Goal: Information Seeking & Learning: Learn about a topic

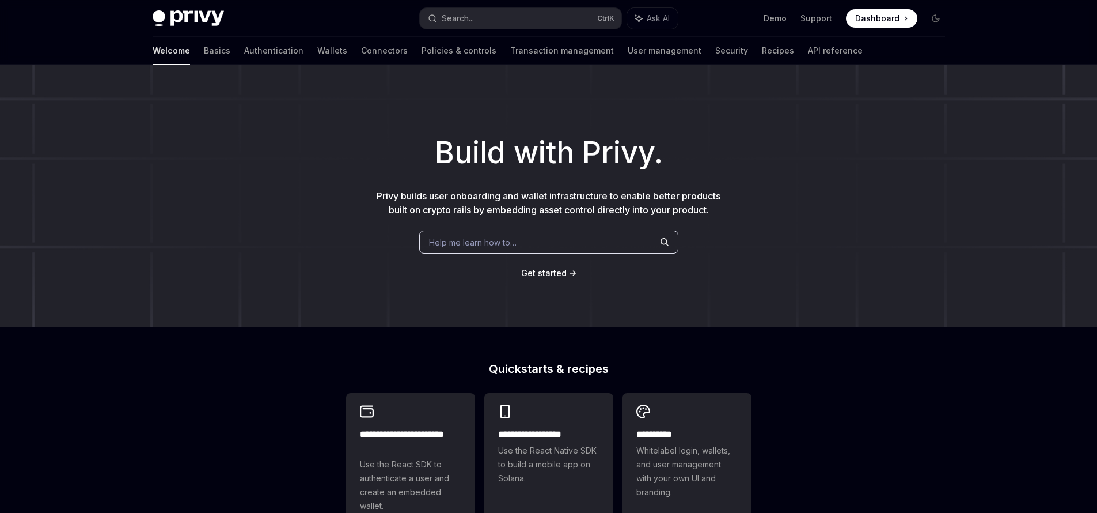
click at [875, 22] on span "Dashboard" at bounding box center [877, 19] width 44 height 12
click at [510, 52] on link "Transaction management" at bounding box center [562, 51] width 104 height 28
type textarea "*"
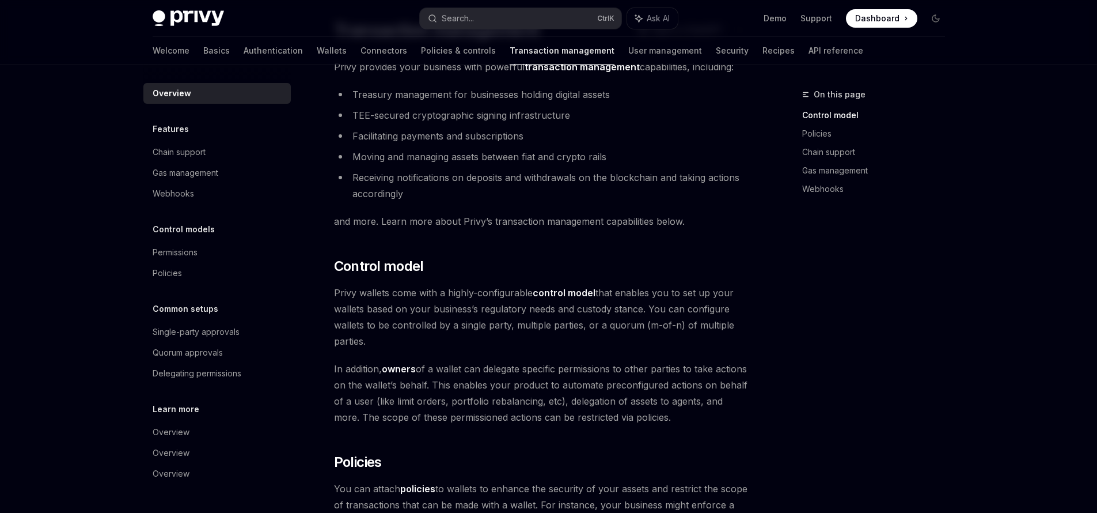
scroll to position [138, 0]
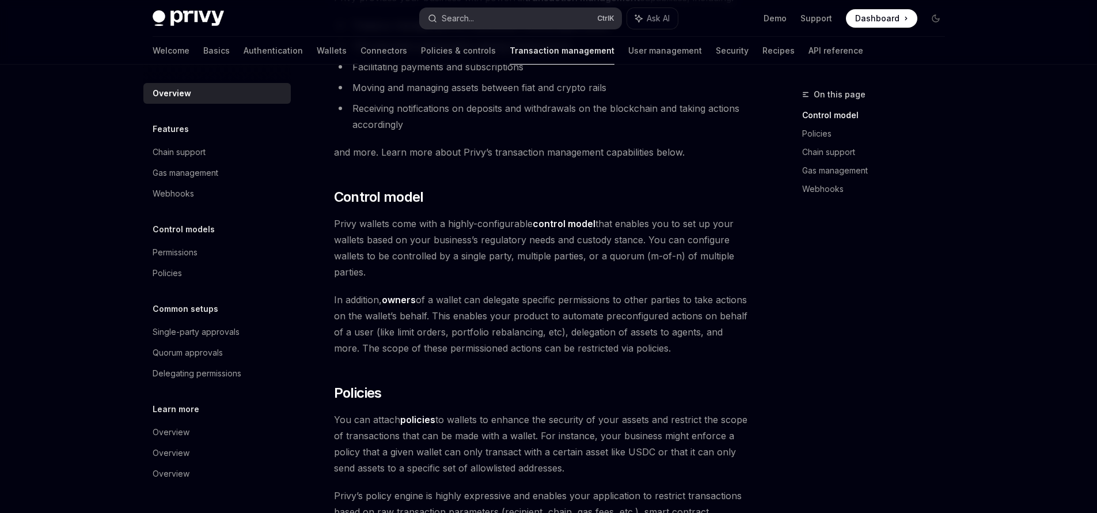
click at [496, 24] on button "Search... Ctrl K" at bounding box center [521, 18] width 202 height 21
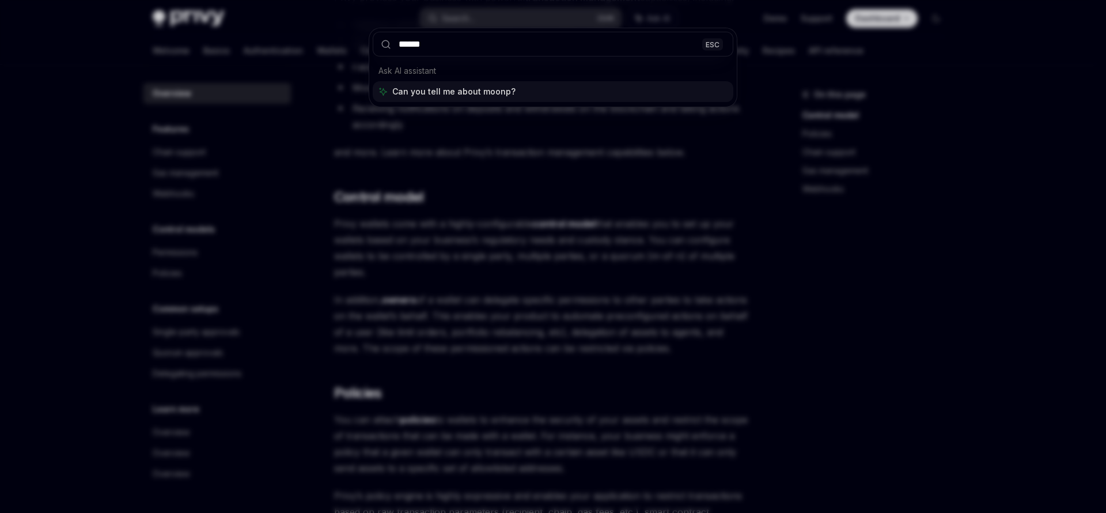
type input "*******"
type textarea "*"
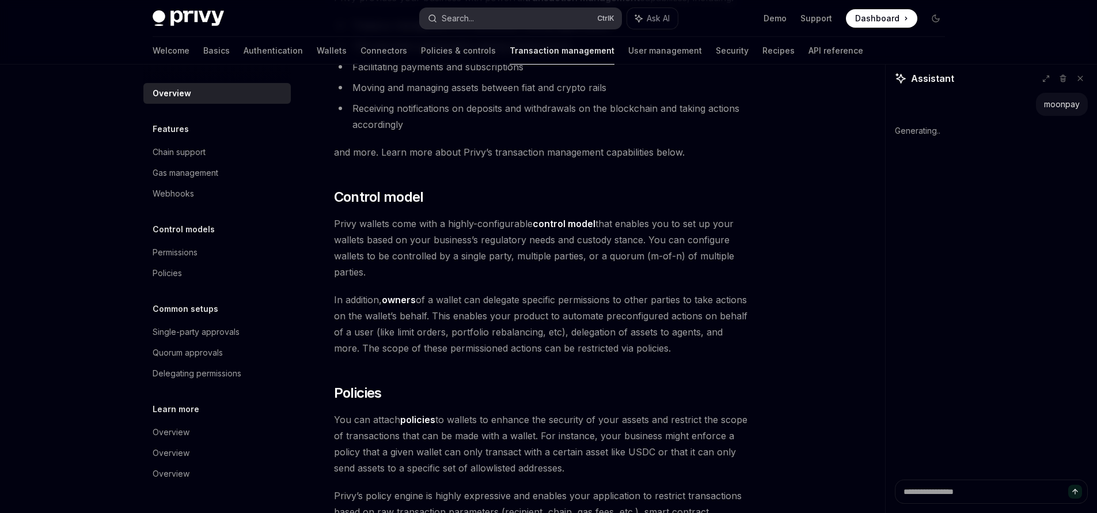
click at [496, 12] on button "Search... Ctrl K" at bounding box center [521, 18] width 202 height 21
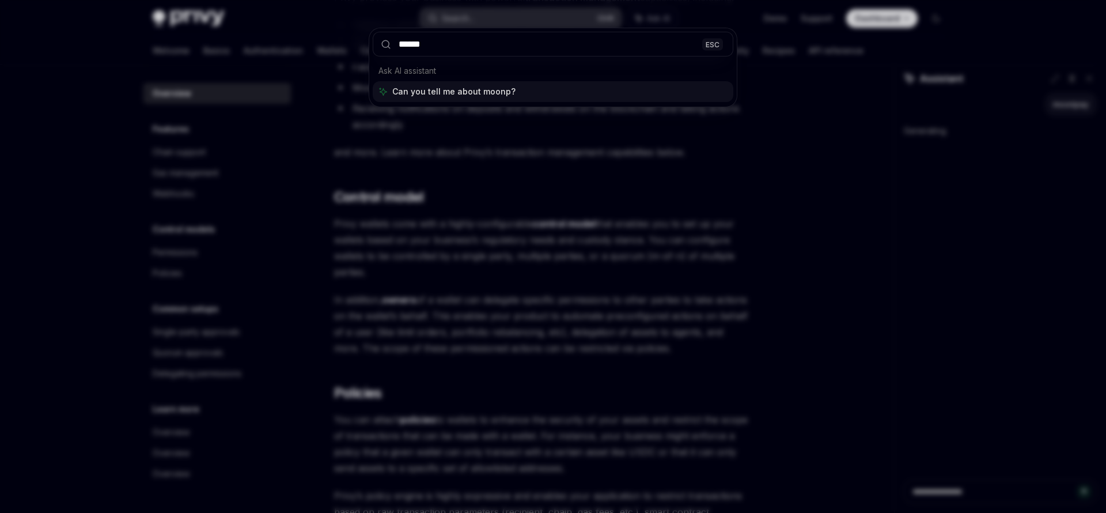
type input "*******"
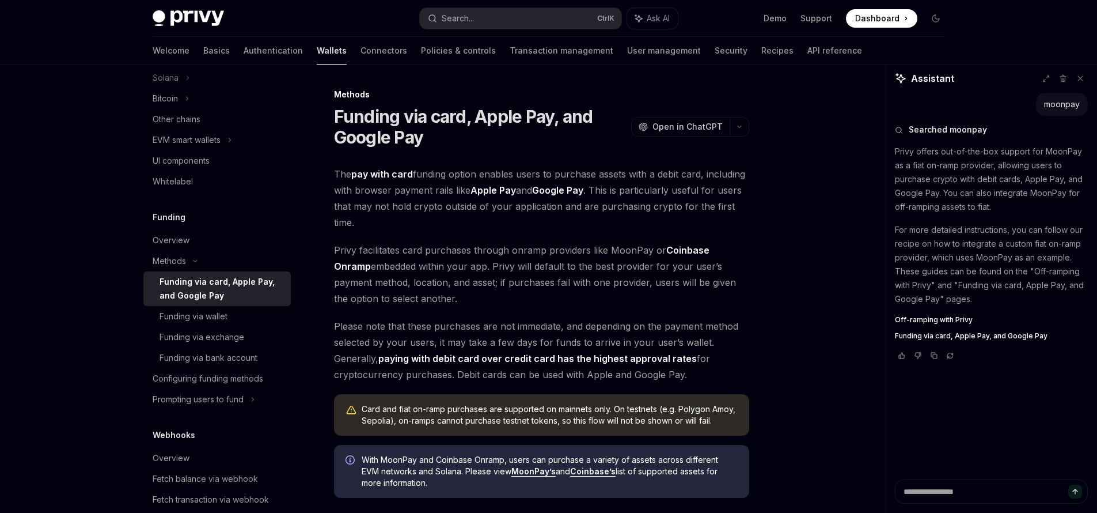
type textarea "*"
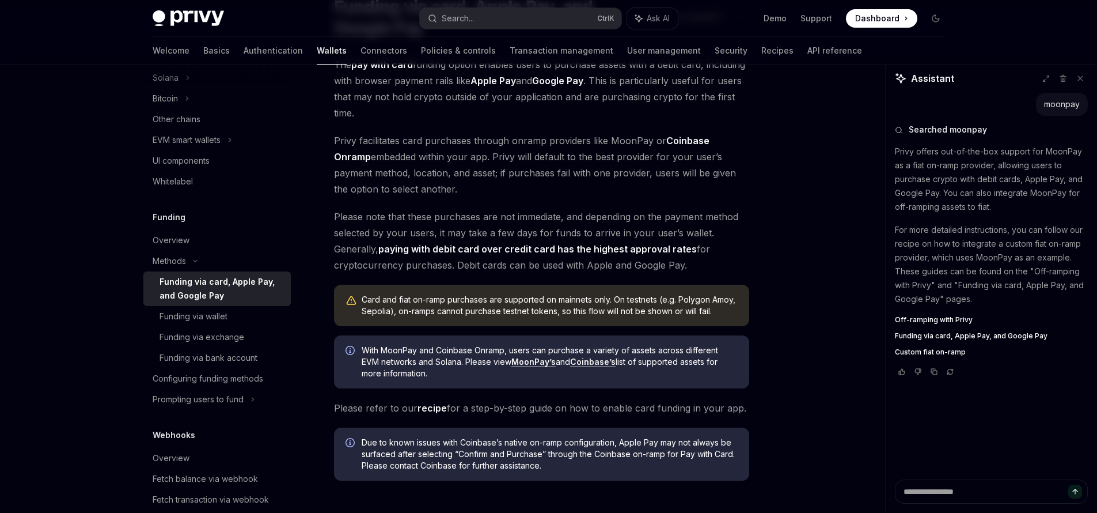
scroll to position [138, 0]
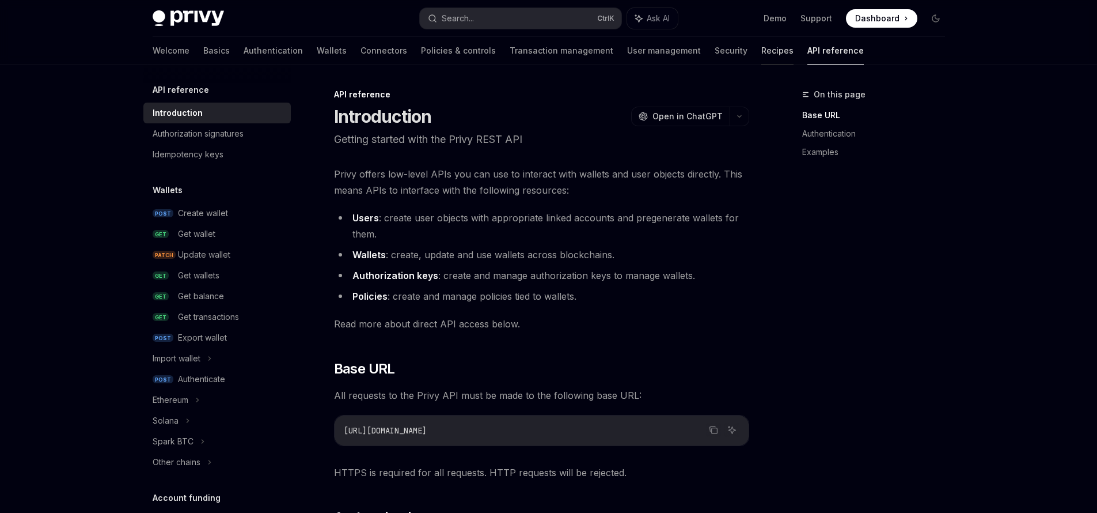
click at [761, 52] on link "Recipes" at bounding box center [777, 51] width 32 height 28
type textarea "*"
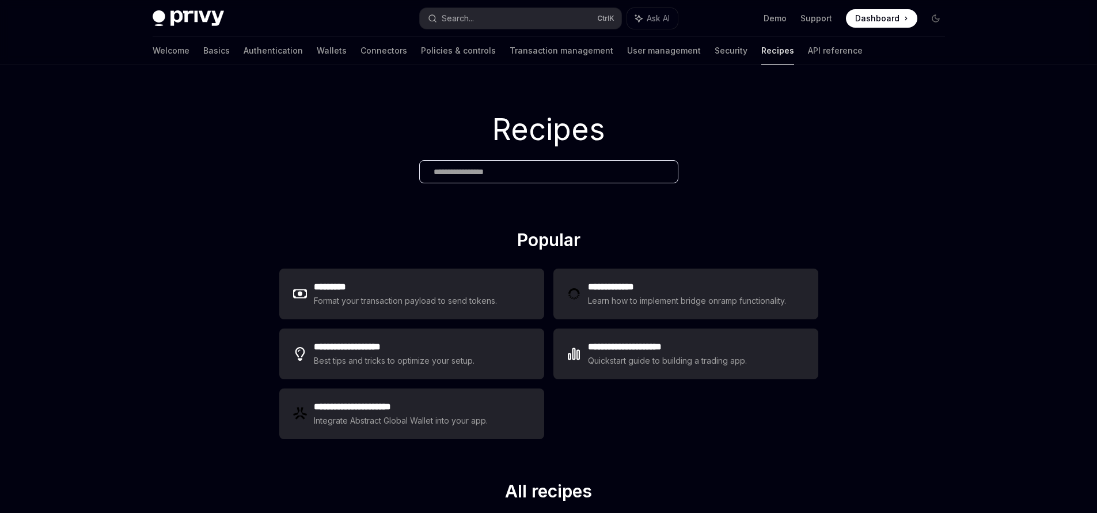
click at [515, 173] on input "text" at bounding box center [549, 172] width 230 height 12
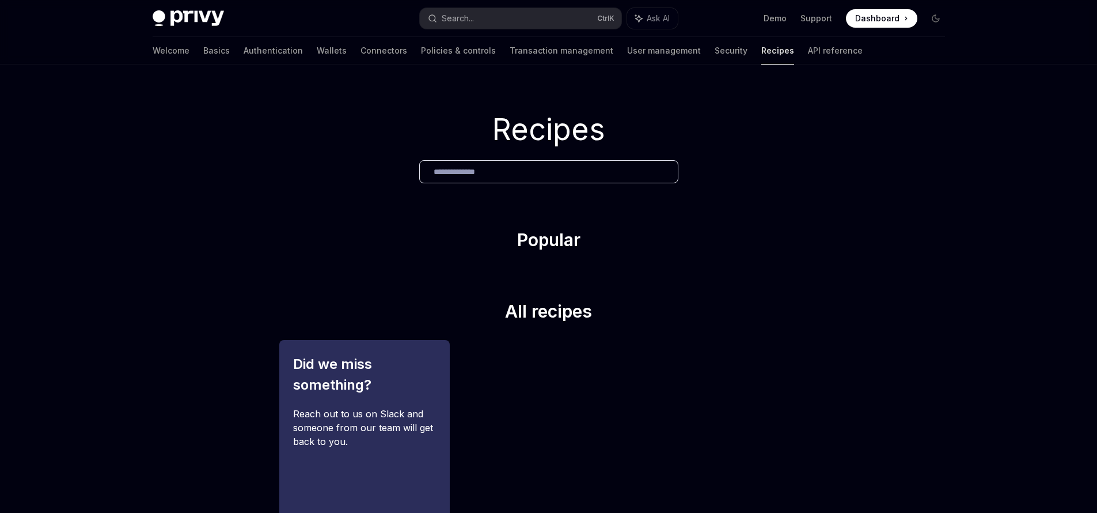
click at [510, 172] on input "**********" at bounding box center [549, 172] width 230 height 12
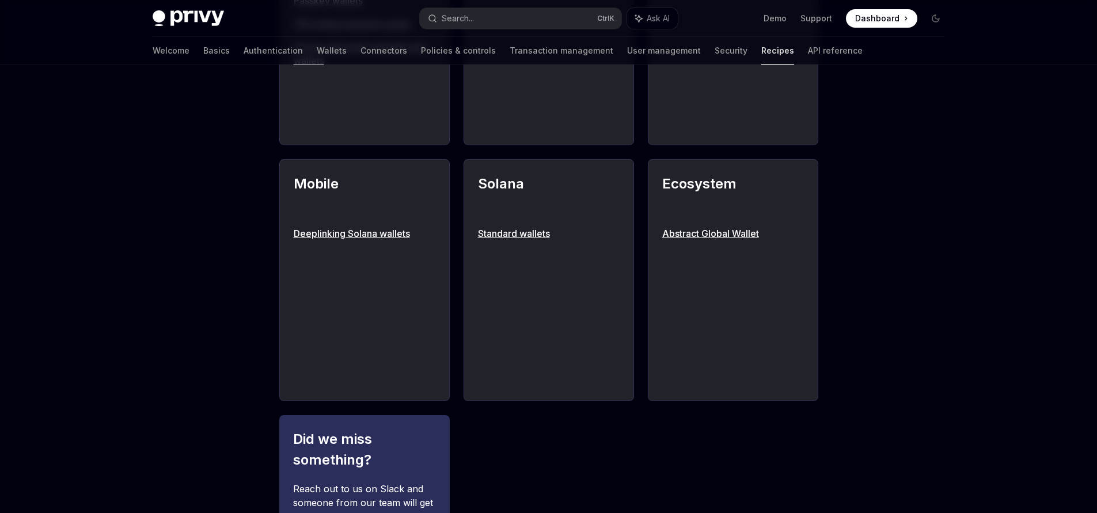
scroll to position [263, 0]
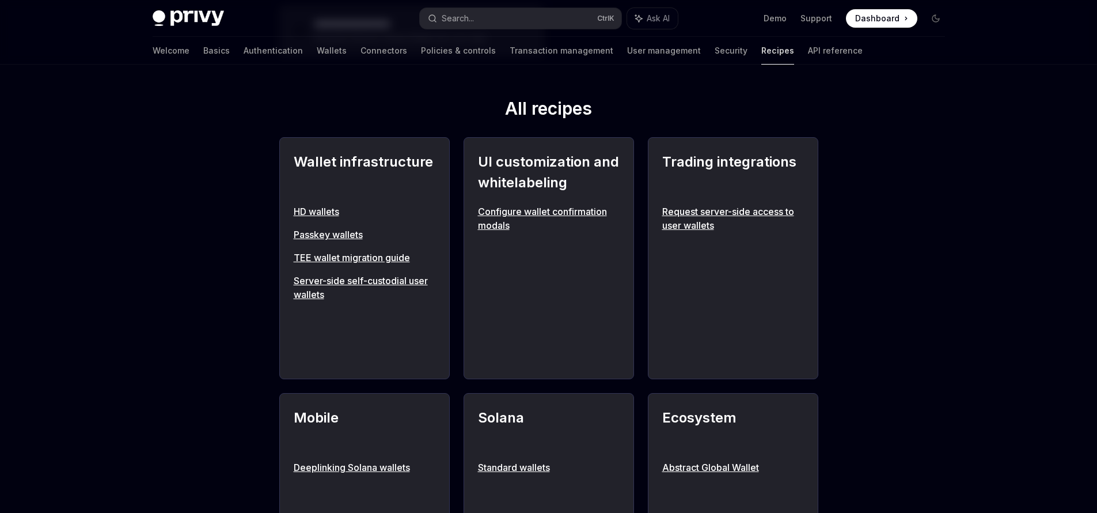
type input "******"
click at [761, 53] on link "Recipes" at bounding box center [777, 51] width 33 height 28
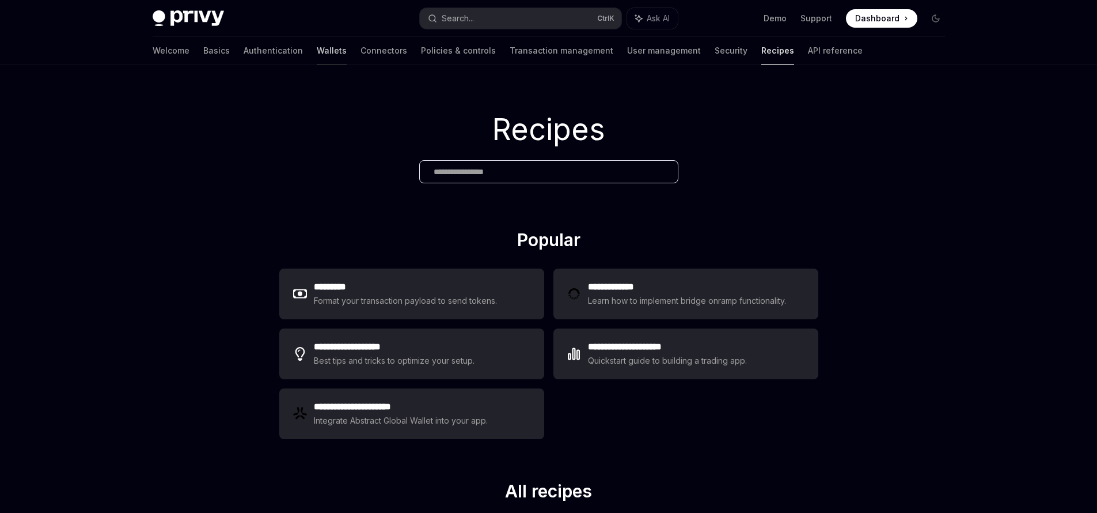
click at [317, 51] on link "Wallets" at bounding box center [332, 51] width 30 height 28
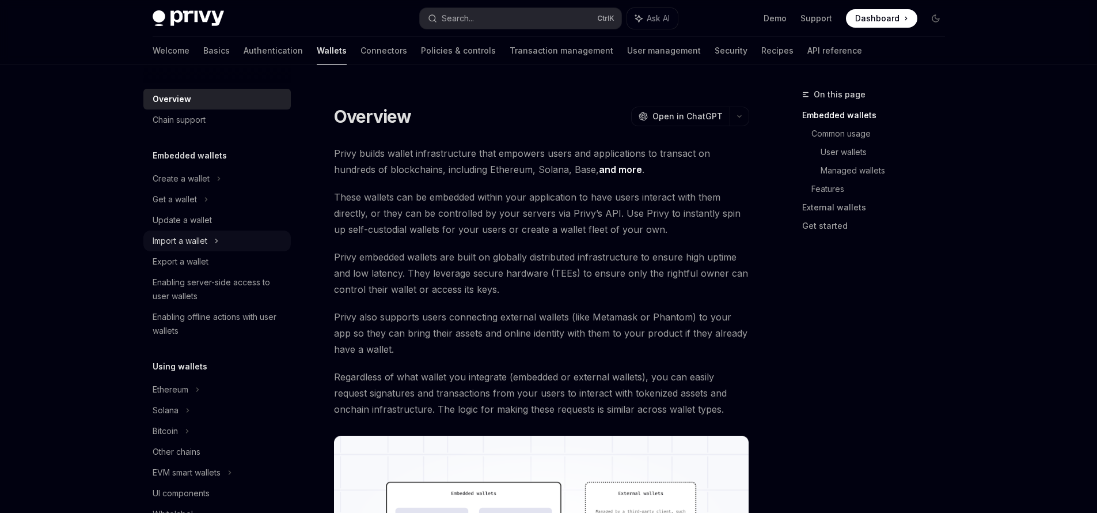
click at [212, 244] on div "Import a wallet" at bounding box center [216, 240] width 147 height 21
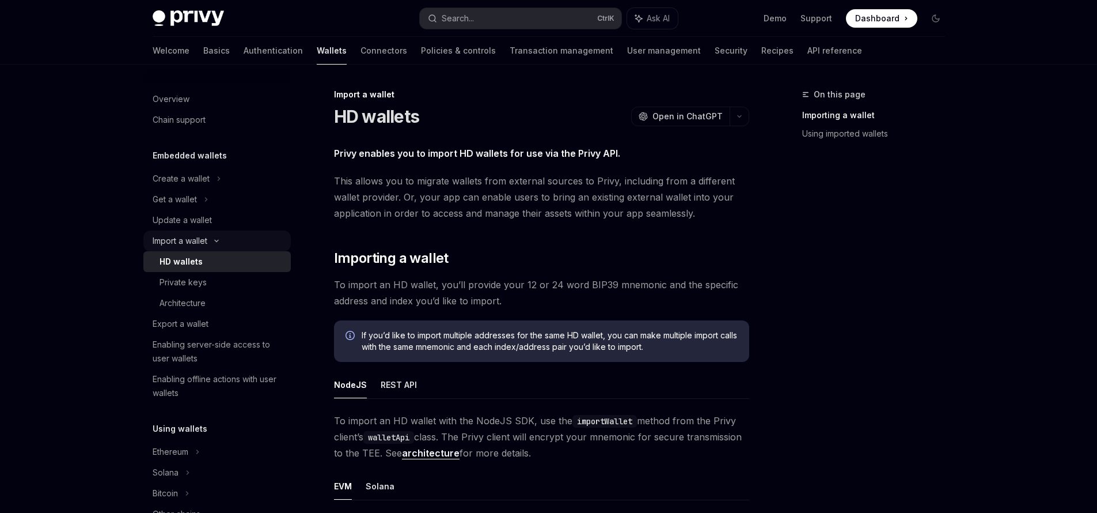
click at [202, 241] on div "Import a wallet" at bounding box center [180, 241] width 55 height 14
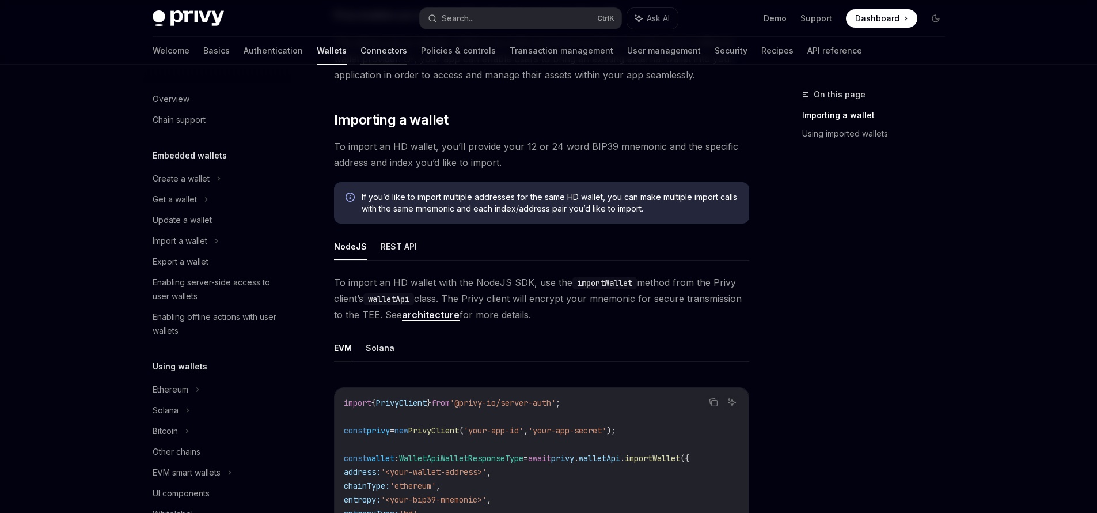
click at [361, 50] on link "Connectors" at bounding box center [384, 51] width 47 height 28
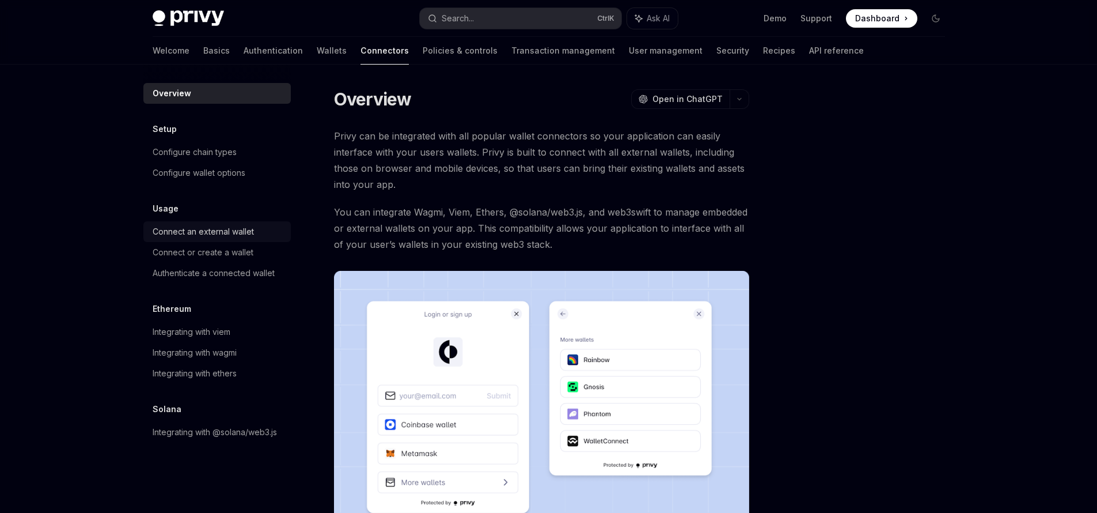
click at [226, 234] on div "Connect an external wallet" at bounding box center [203, 232] width 101 height 14
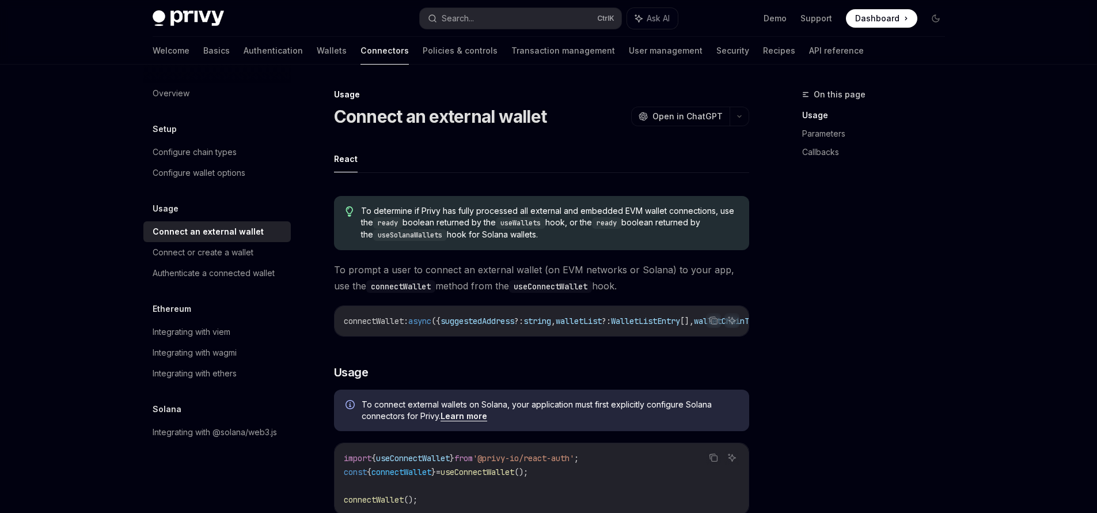
click at [244, 53] on link "Authentication" at bounding box center [273, 51] width 59 height 28
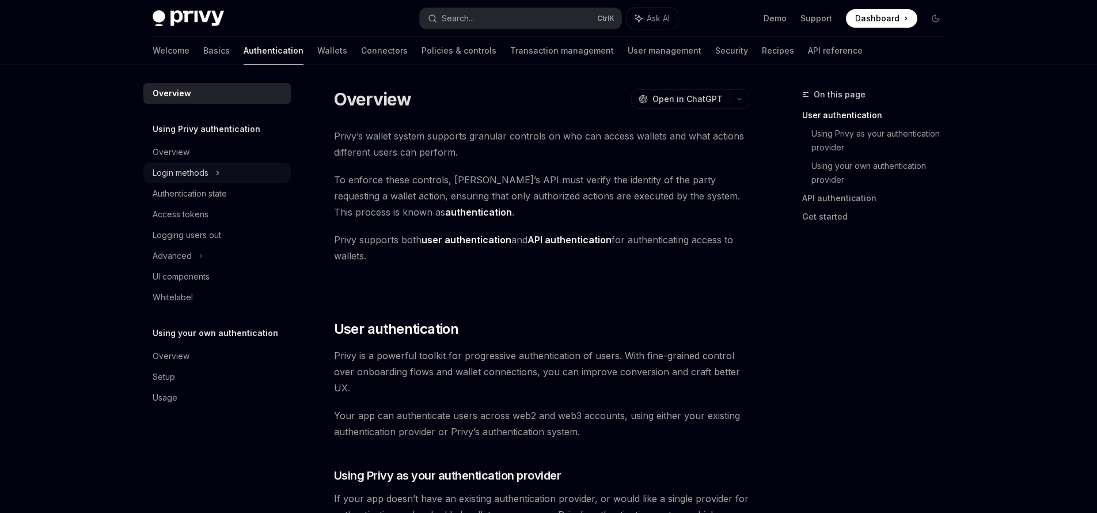
click at [197, 175] on div "Login methods" at bounding box center [181, 173] width 56 height 14
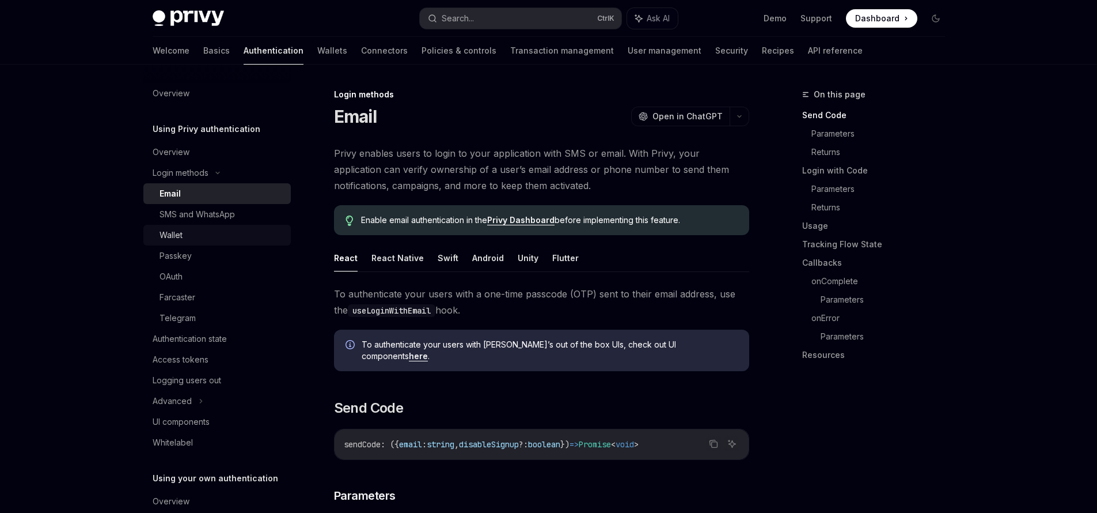
click at [207, 238] on div "Wallet" at bounding box center [222, 235] width 124 height 14
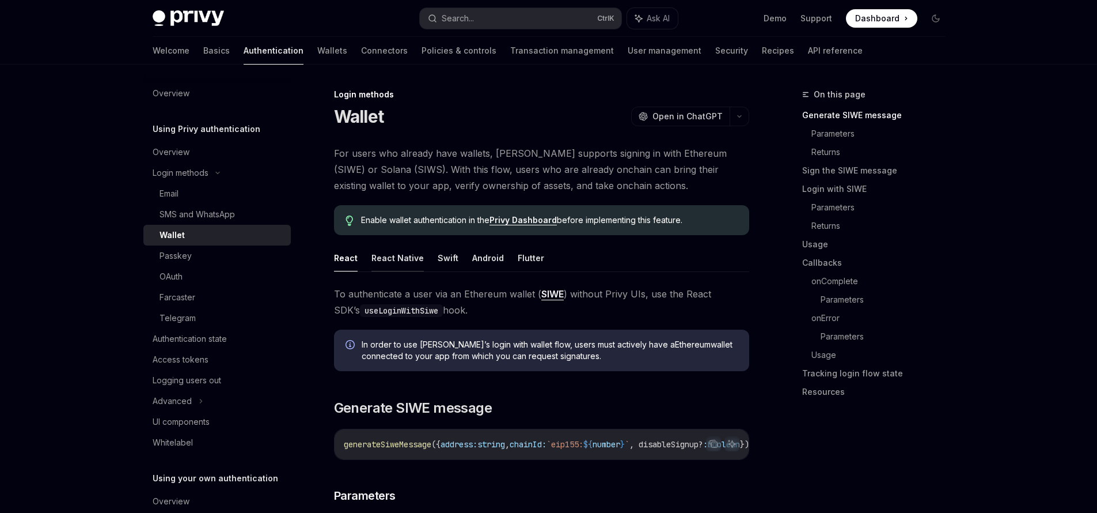
click at [410, 257] on button "React Native" at bounding box center [397, 257] width 52 height 27
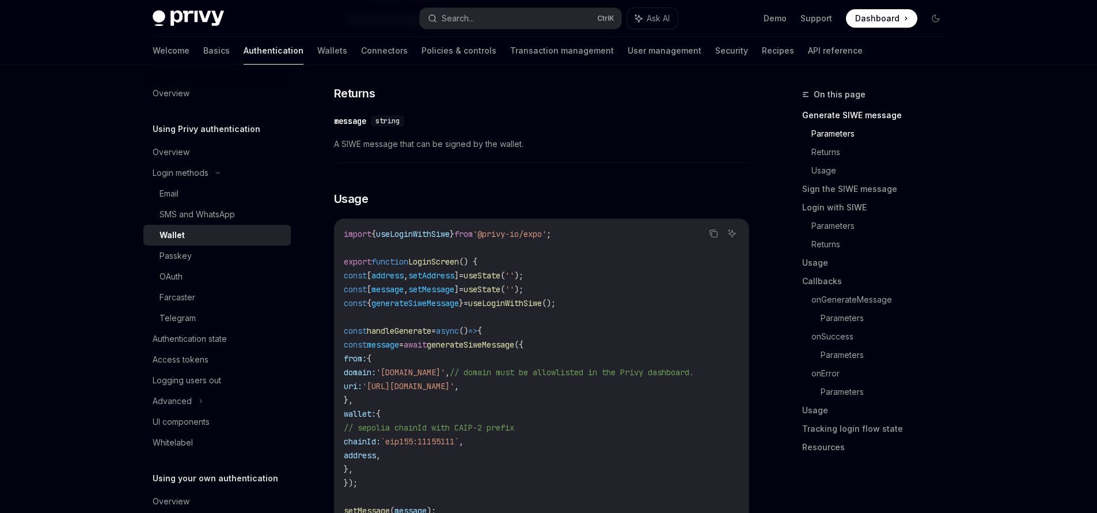
scroll to position [968, 0]
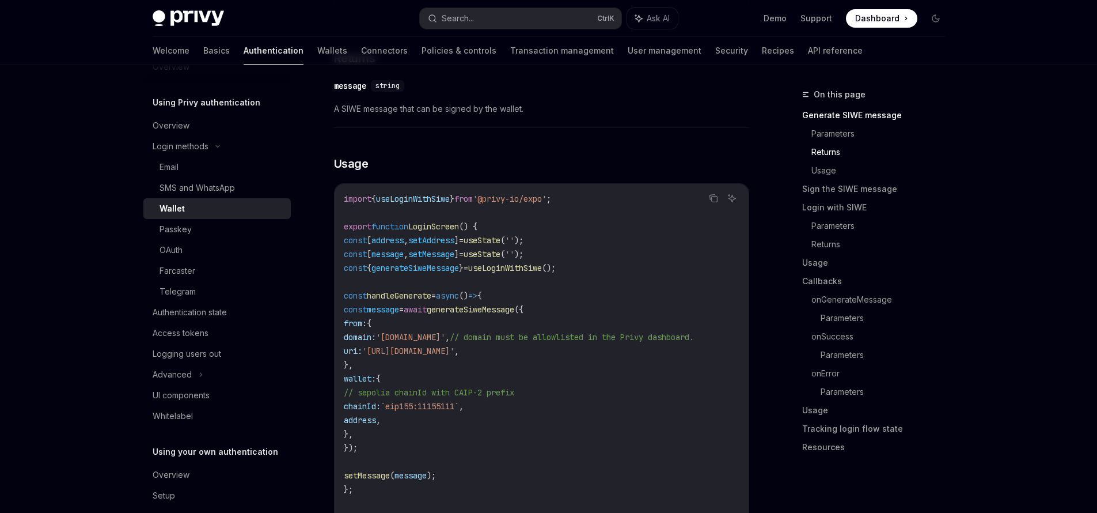
scroll to position [0, 0]
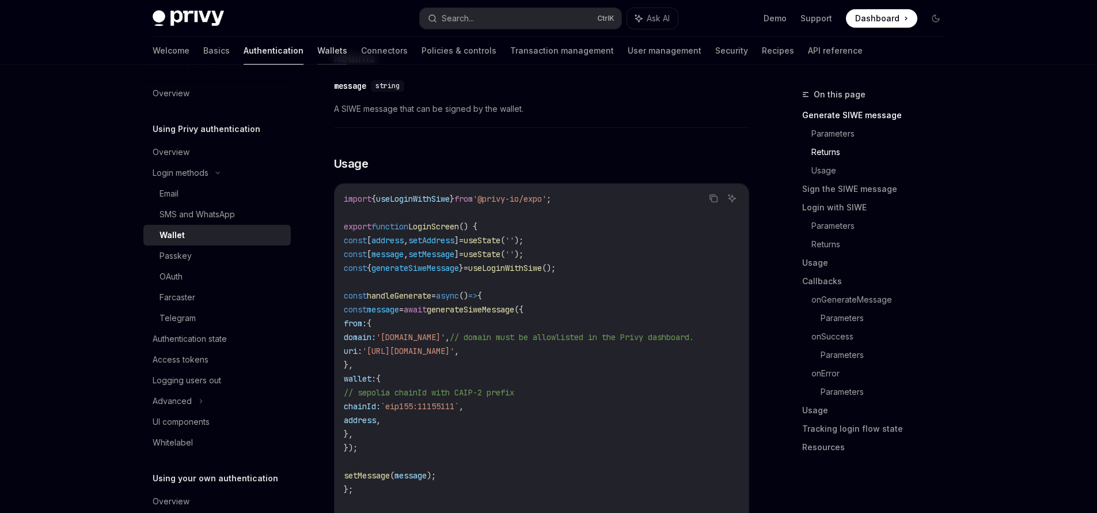
click at [317, 54] on link "Wallets" at bounding box center [332, 51] width 30 height 28
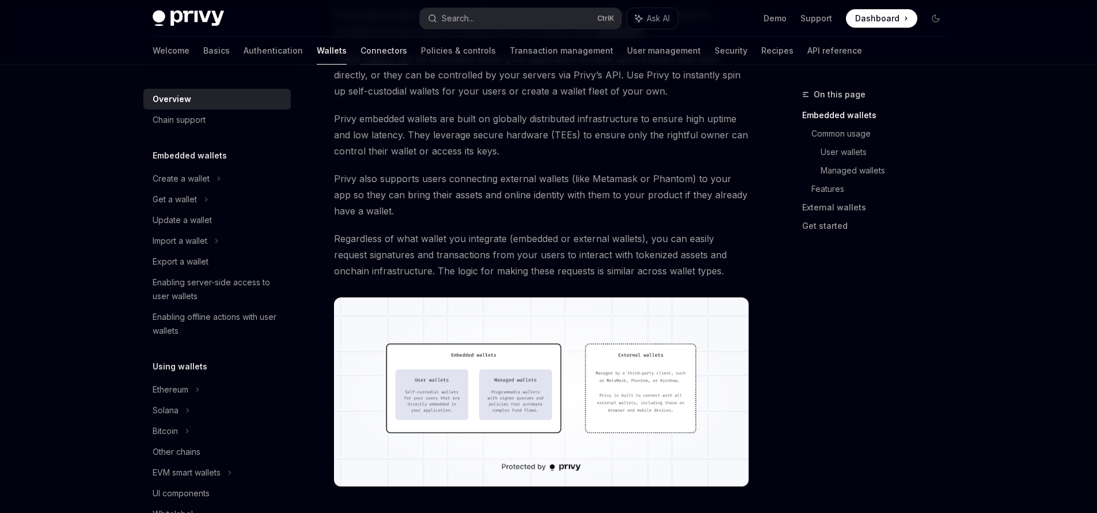
click at [361, 52] on link "Connectors" at bounding box center [384, 51] width 47 height 28
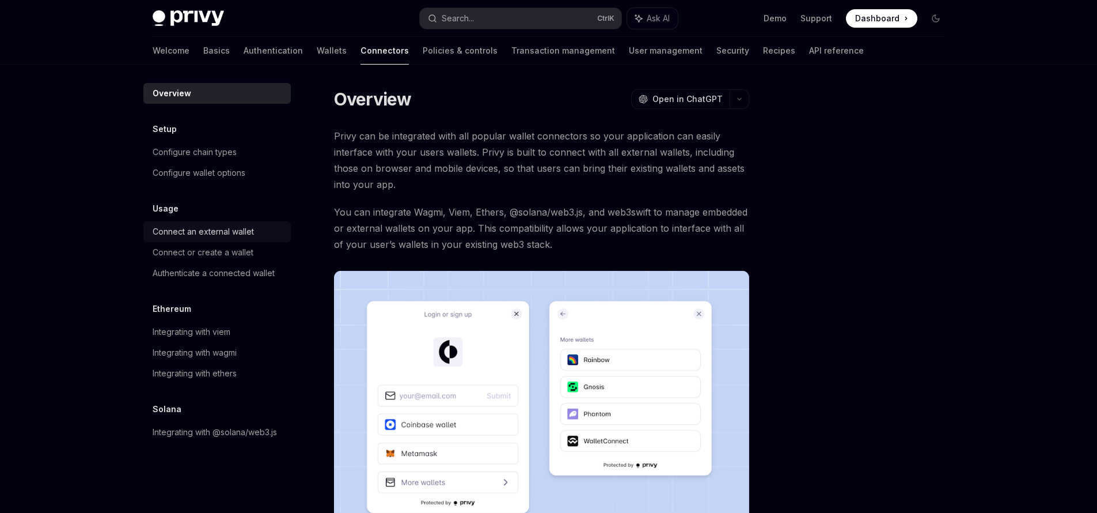
click at [227, 228] on div "Connect an external wallet" at bounding box center [203, 232] width 101 height 14
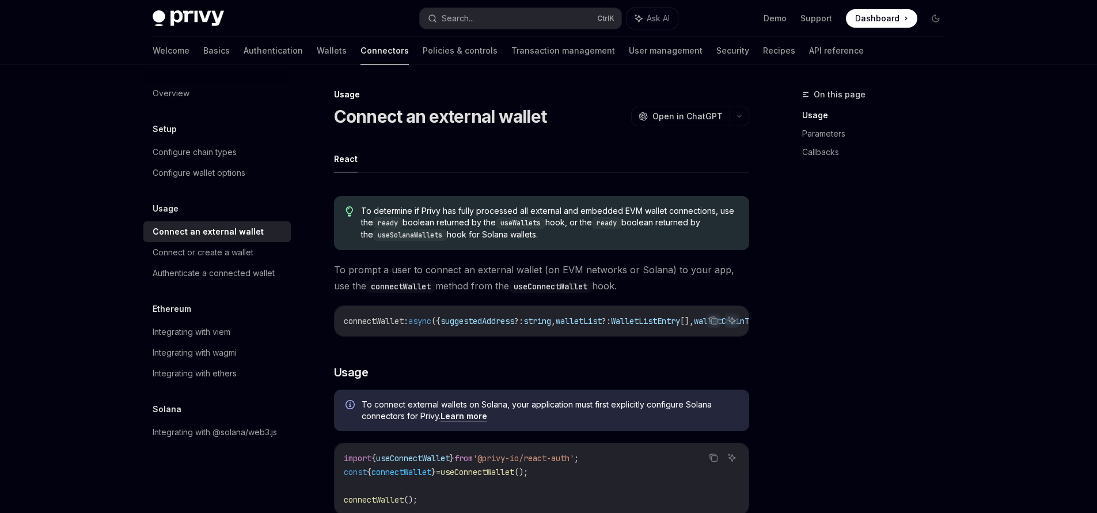
type textarea "*"
click at [454, 16] on div "Search..." at bounding box center [458, 19] width 32 height 14
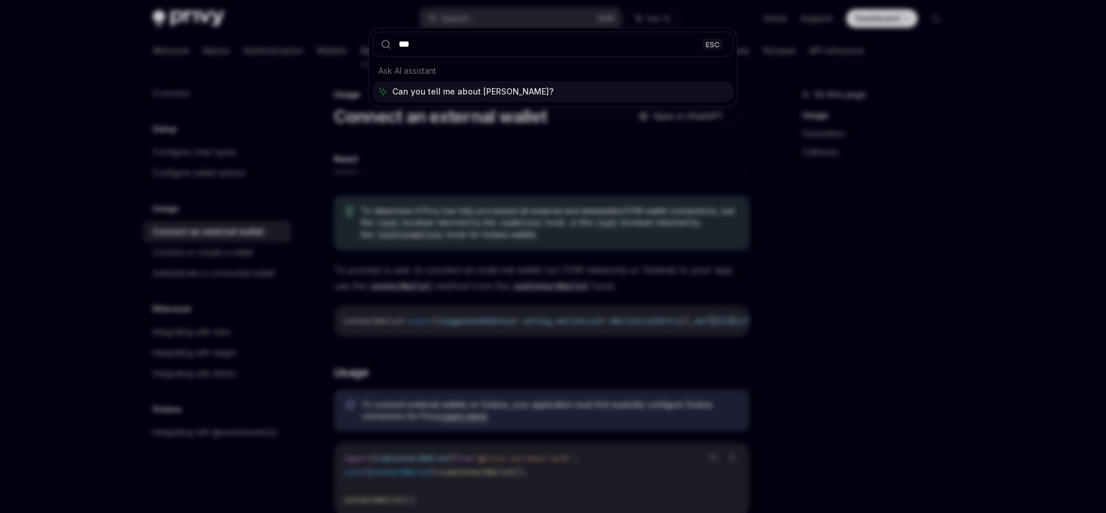
type input "****"
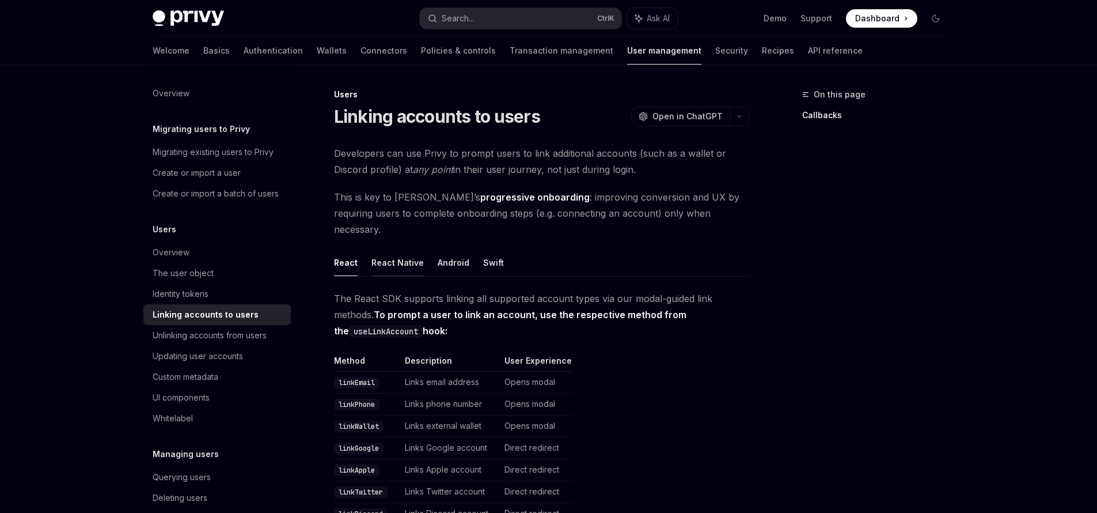
click at [396, 250] on button "React Native" at bounding box center [397, 262] width 52 height 27
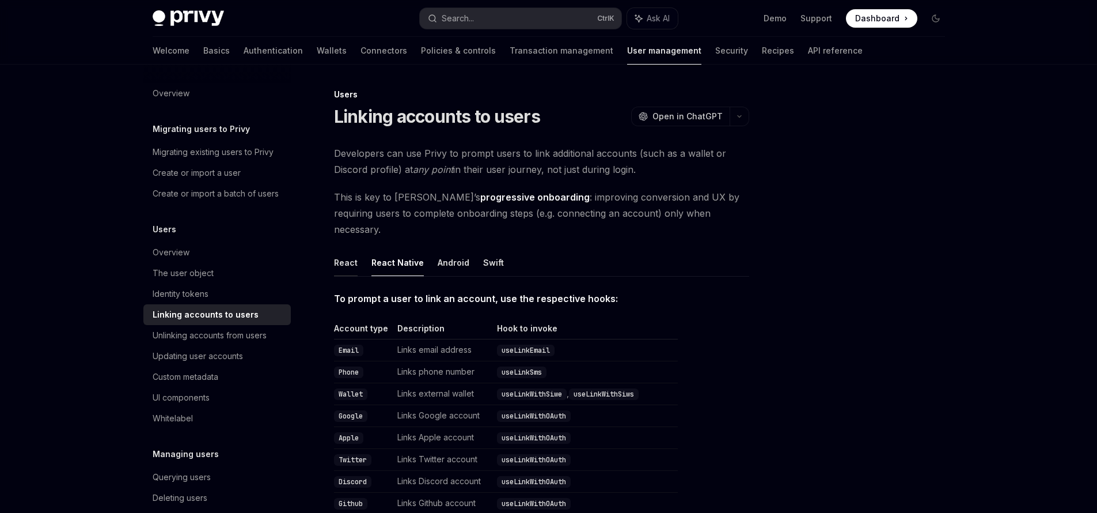
click at [350, 249] on button "React" at bounding box center [346, 262] width 24 height 27
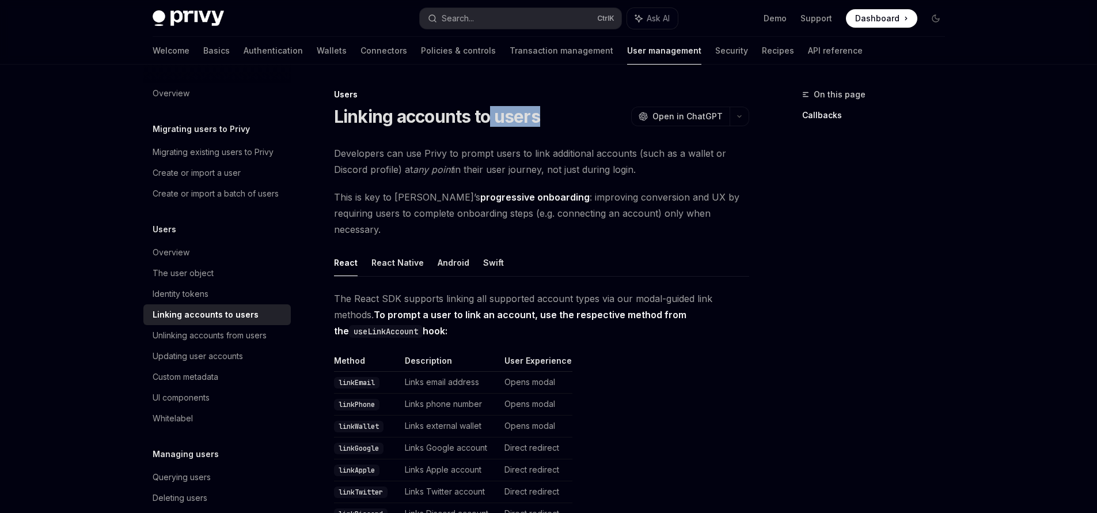
drag, startPoint x: 486, startPoint y: 112, endPoint x: 545, endPoint y: 116, distance: 58.9
click at [545, 116] on div "Linking accounts to users OpenAI Open in ChatGPT" at bounding box center [541, 116] width 415 height 21
click at [401, 250] on button "React Native" at bounding box center [397, 262] width 52 height 27
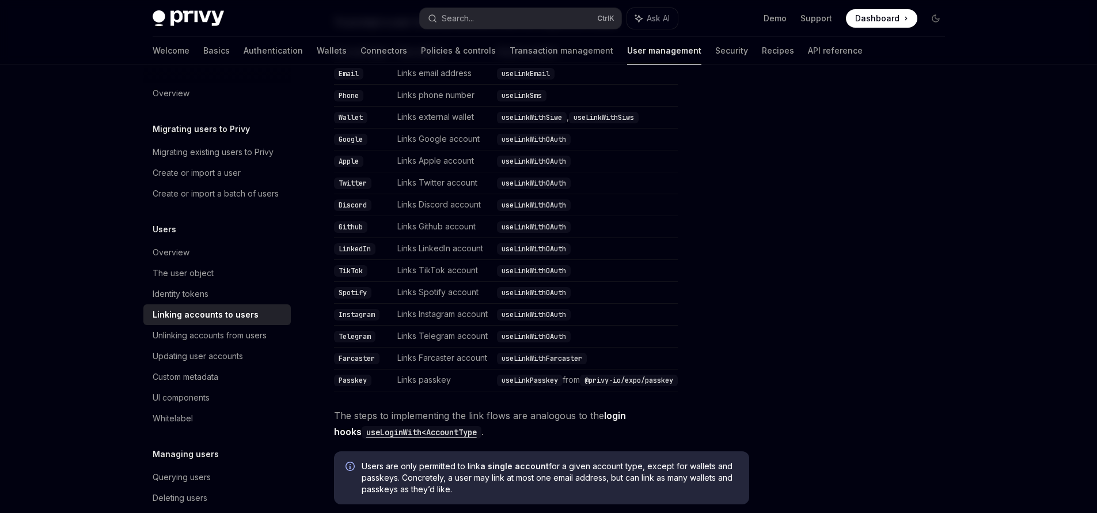
scroll to position [207, 0]
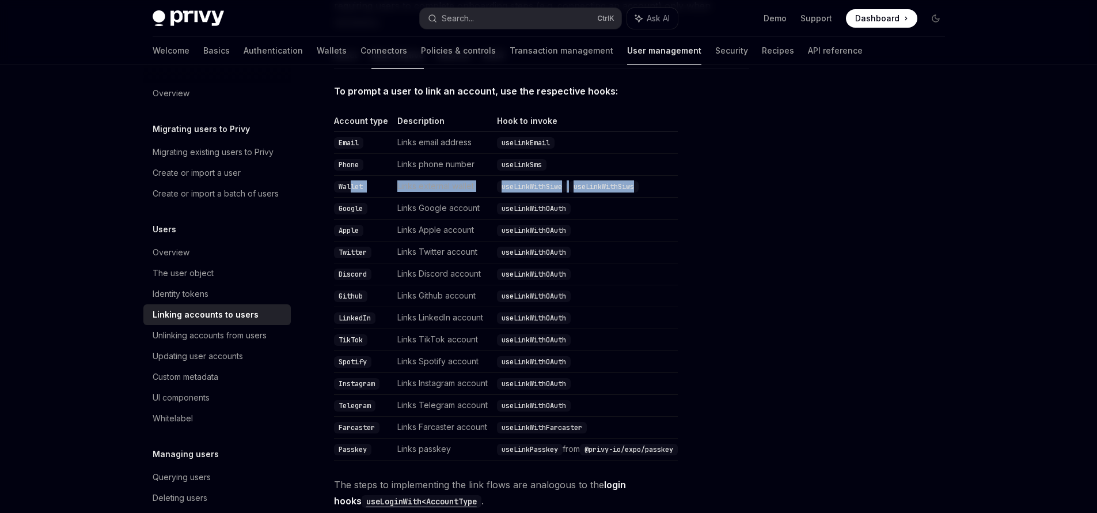
drag, startPoint x: 349, startPoint y: 170, endPoint x: 634, endPoint y: 162, distance: 285.2
click at [678, 176] on tr "Wallet Links external wallet useLinkWithSiwe , useLinkWithSiws" at bounding box center [506, 187] width 344 height 22
click at [552, 181] on code "useLinkWithSiwe" at bounding box center [532, 187] width 70 height 12
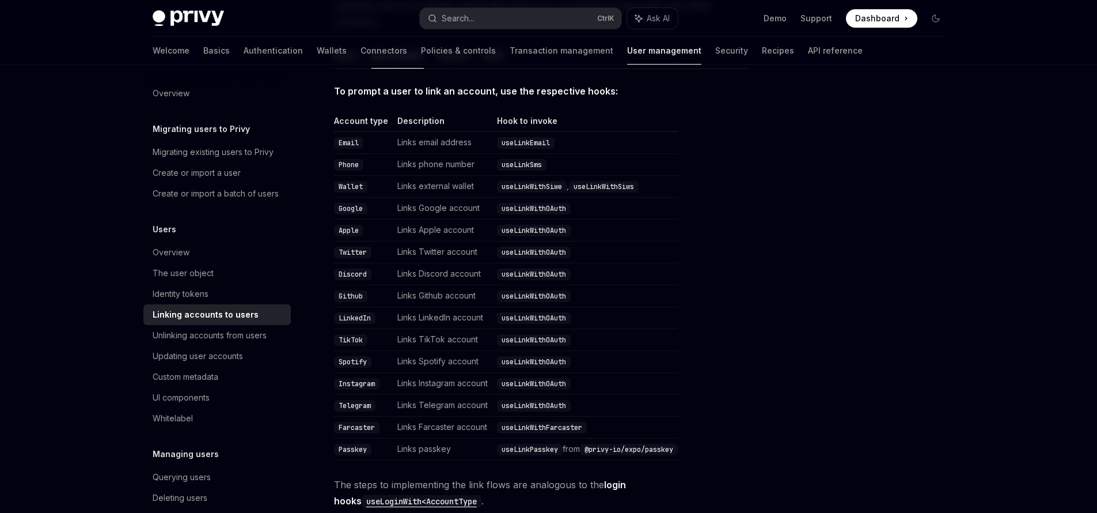
click at [634, 181] on code "useLinkWithSiws" at bounding box center [604, 187] width 70 height 12
click at [540, 181] on code "useLinkWithSiwe" at bounding box center [532, 187] width 70 height 12
click at [539, 181] on code "useLinkWithSiwe" at bounding box center [532, 187] width 70 height 12
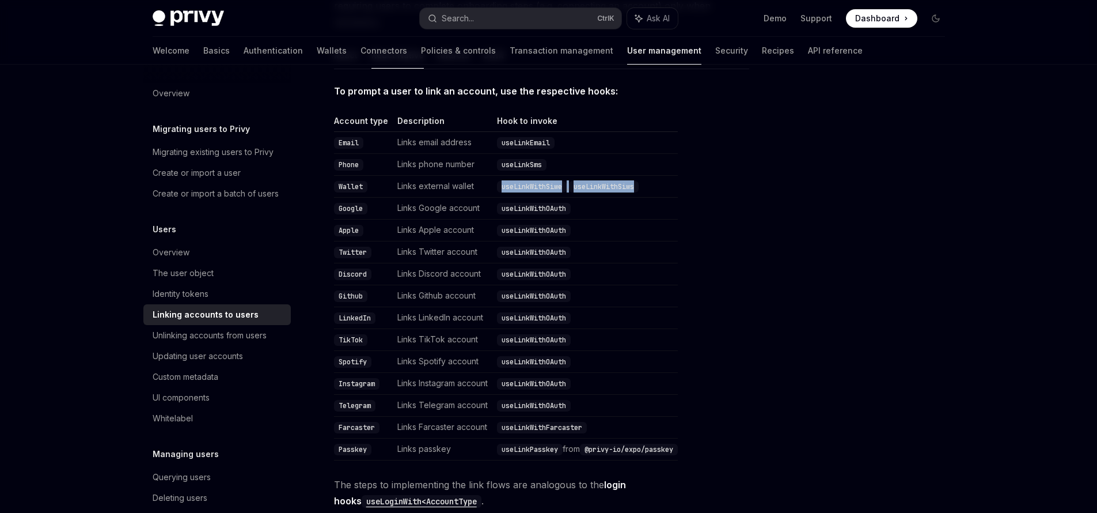
click at [539, 181] on code "useLinkWithSiwe" at bounding box center [532, 187] width 70 height 12
click at [540, 181] on code "useLinkWithSiwe" at bounding box center [532, 187] width 70 height 12
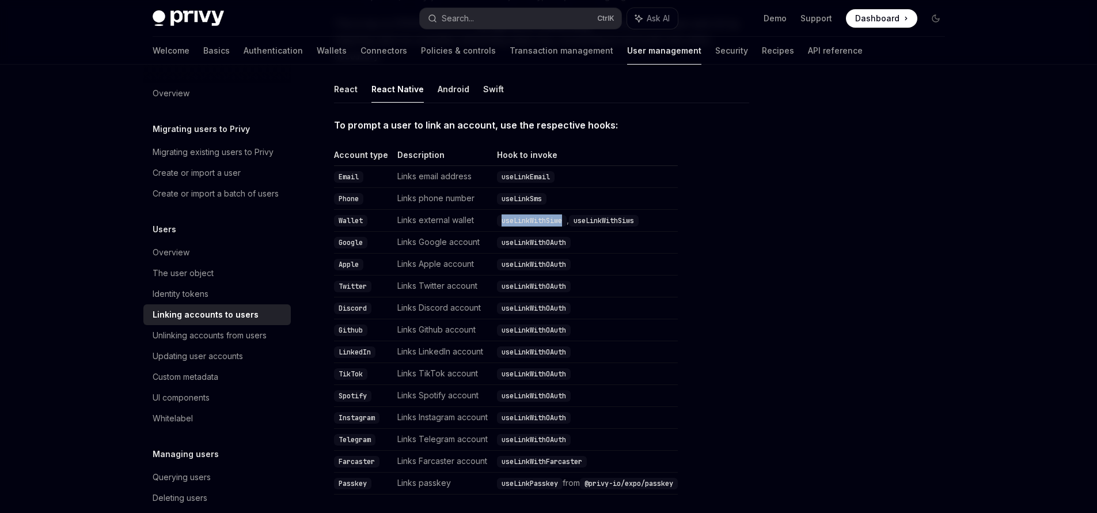
scroll to position [138, 0]
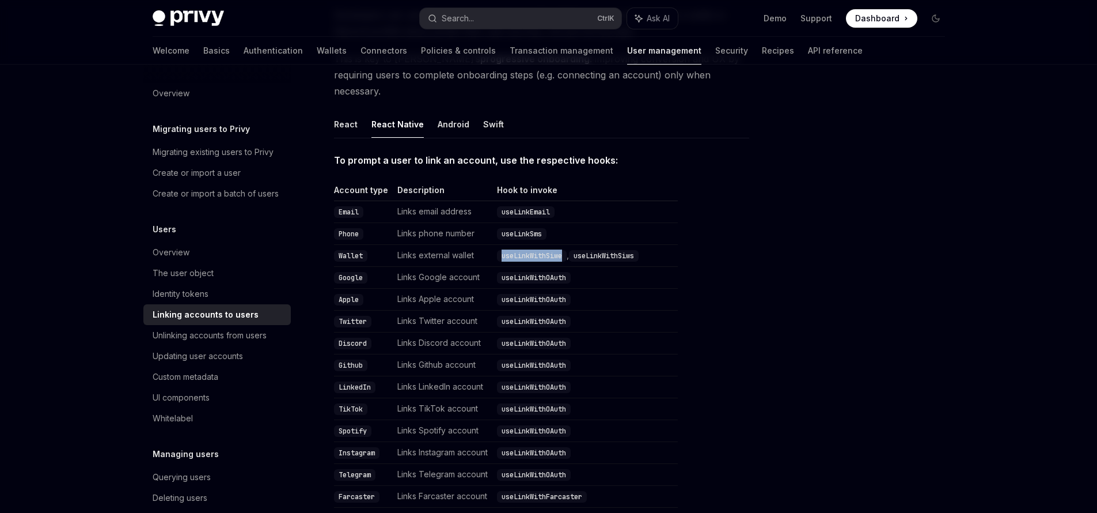
click at [544, 250] on code "useLinkWithSiwe" at bounding box center [532, 256] width 70 height 12
click at [543, 250] on code "useLinkWithSiwe" at bounding box center [532, 256] width 70 height 12
click at [544, 250] on code "useLinkWithSiwe" at bounding box center [532, 256] width 70 height 12
click at [543, 250] on code "useLinkWithSiwe" at bounding box center [532, 256] width 70 height 12
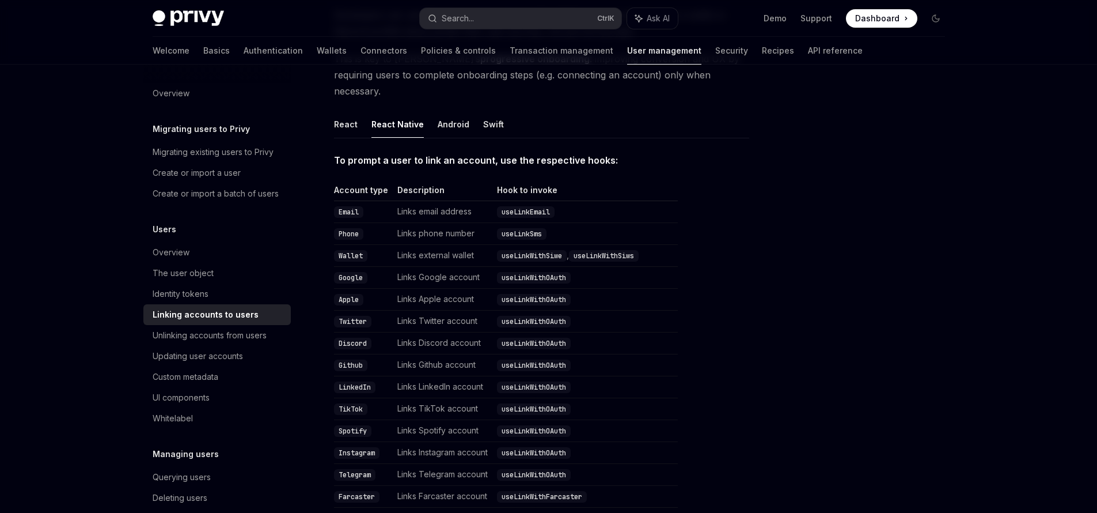
click at [625, 250] on code "useLinkWithSiws" at bounding box center [604, 256] width 70 height 12
click at [542, 250] on code "useLinkWithSiwe" at bounding box center [532, 256] width 70 height 12
click at [541, 250] on code "useLinkWithSiwe" at bounding box center [532, 256] width 70 height 12
click at [352, 111] on button "React" at bounding box center [346, 124] width 24 height 27
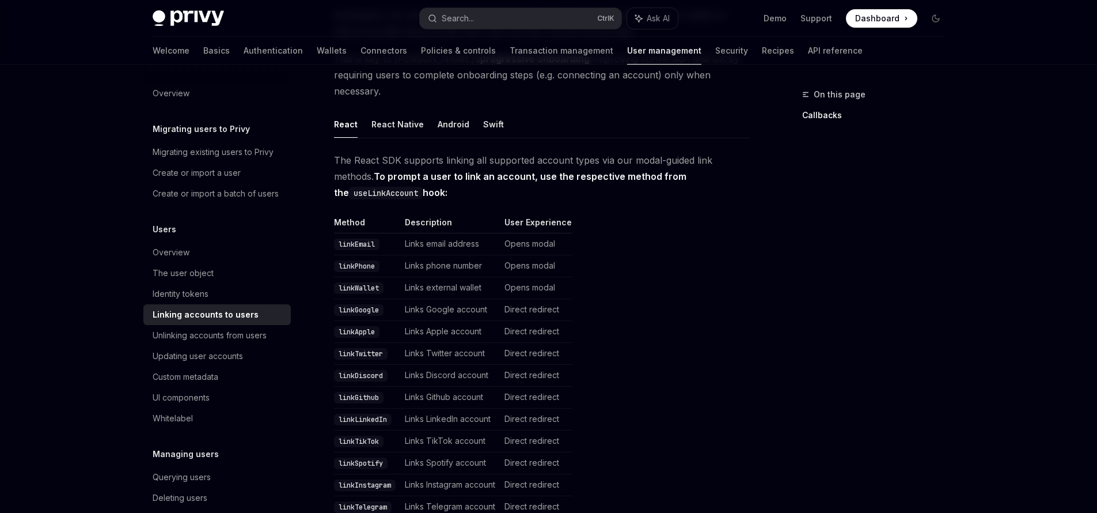
click at [439, 277] on td "Links external wallet" at bounding box center [450, 288] width 100 height 22
drag, startPoint x: 440, startPoint y: 271, endPoint x: 486, endPoint y: 271, distance: 46.1
click at [441, 277] on td "Links external wallet" at bounding box center [450, 288] width 100 height 22
click at [536, 277] on td "Opens modal" at bounding box center [536, 288] width 73 height 22
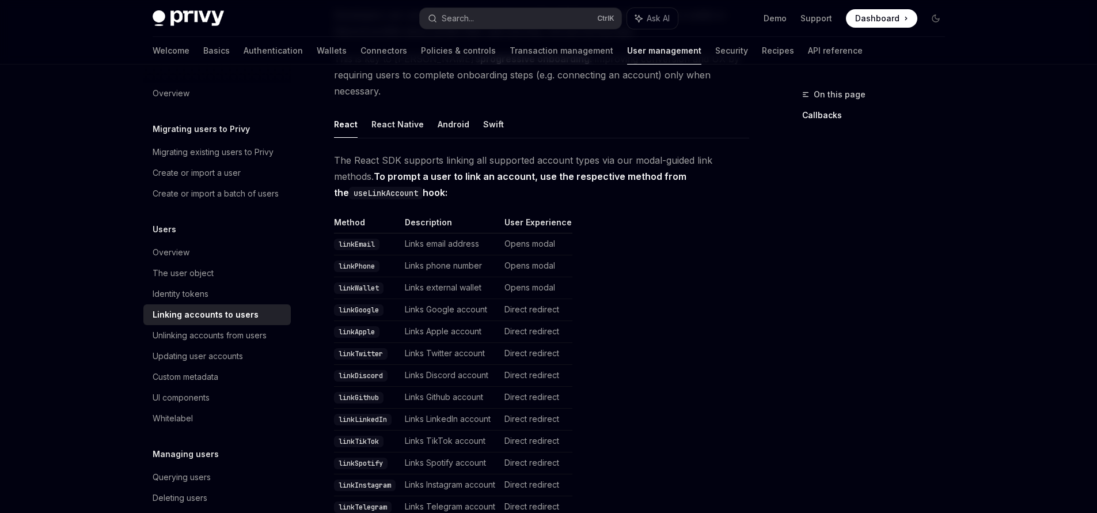
click at [431, 277] on td "Links external wallet" at bounding box center [450, 288] width 100 height 22
click at [549, 277] on td "Opens modal" at bounding box center [536, 288] width 73 height 22
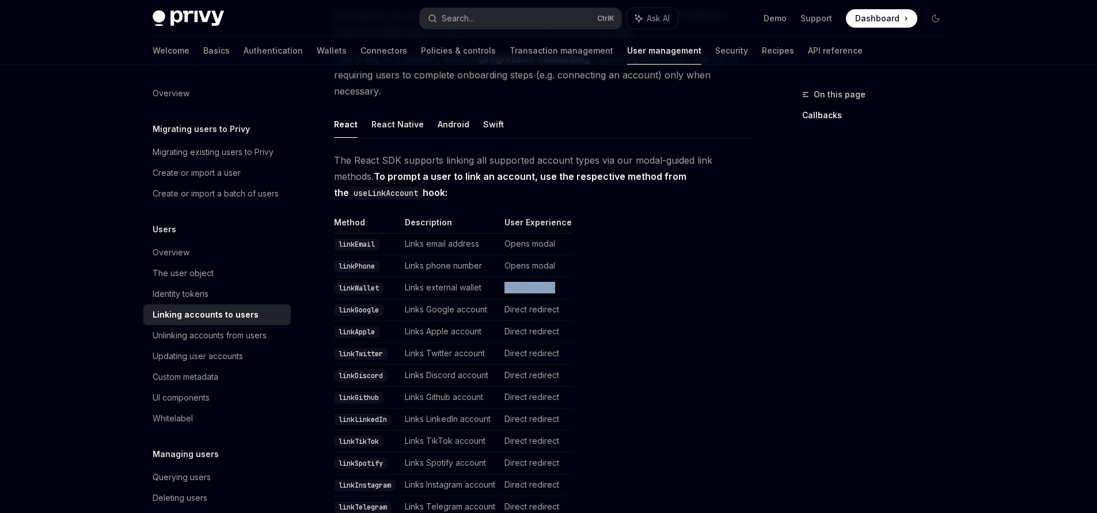
click at [549, 277] on td "Opens modal" at bounding box center [536, 288] width 73 height 22
click at [400, 111] on button "React Native" at bounding box center [397, 124] width 52 height 27
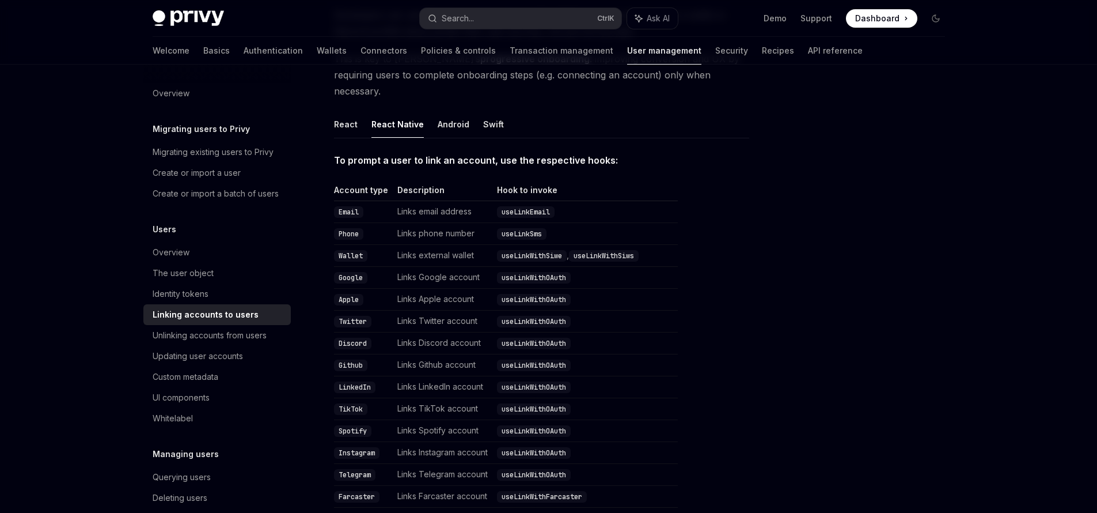
click at [533, 250] on code "useLinkWithSiwe" at bounding box center [532, 256] width 70 height 12
drag, startPoint x: 404, startPoint y: 242, endPoint x: 634, endPoint y: 244, distance: 229.8
click at [634, 245] on tr "Wallet Links external wallet useLinkWithSiwe , useLinkWithSiws" at bounding box center [506, 256] width 344 height 22
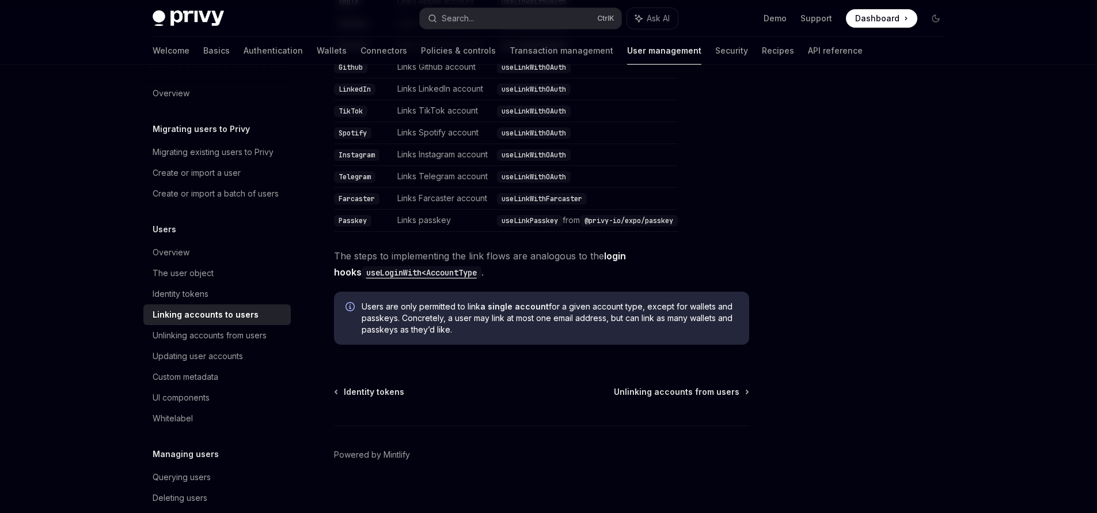
scroll to position [436, 0]
click at [398, 266] on code "useLoginWith<AccountType" at bounding box center [422, 272] width 120 height 13
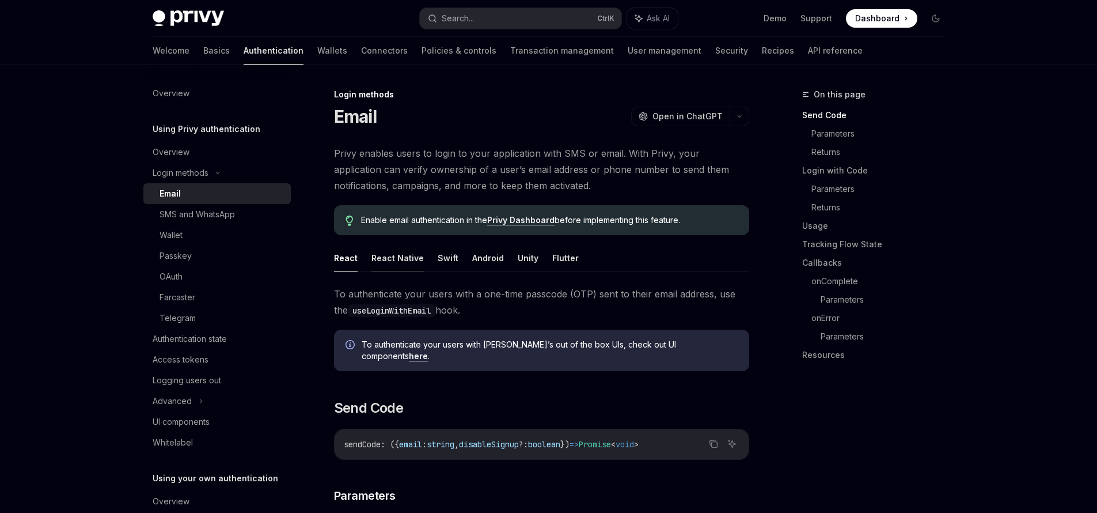
click at [401, 262] on button "React Native" at bounding box center [397, 257] width 52 height 27
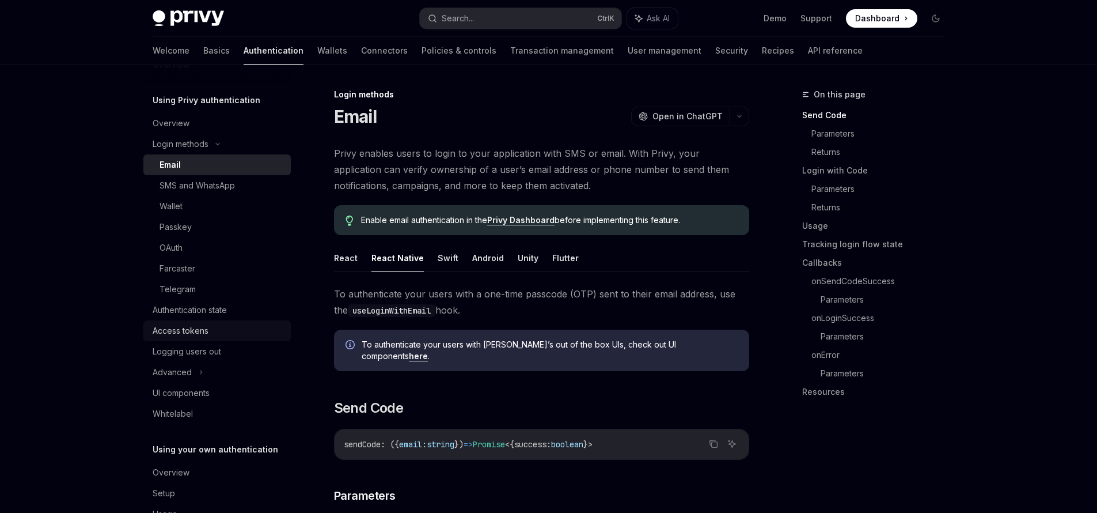
scroll to position [63, 0]
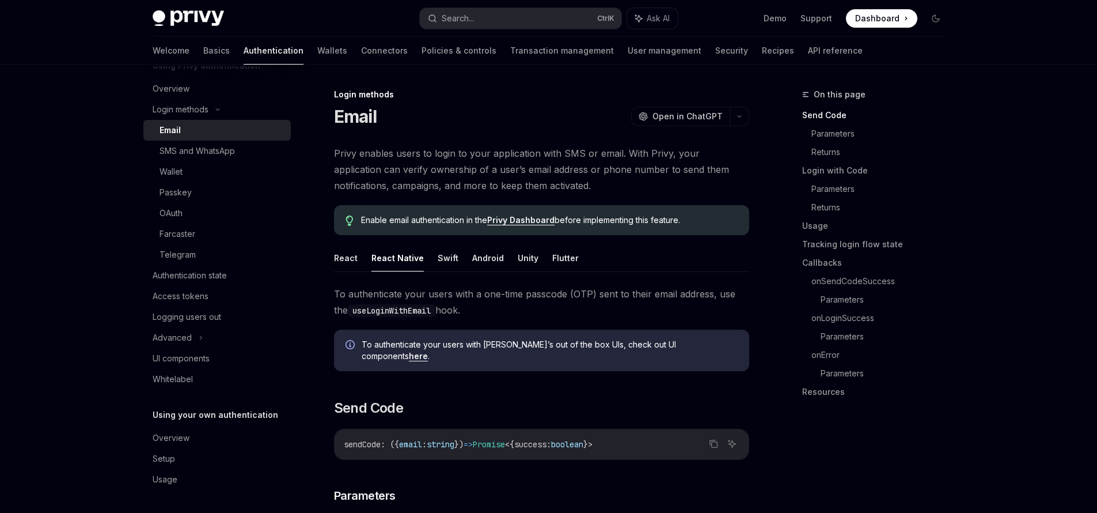
drag, startPoint x: 428, startPoint y: 126, endPoint x: 442, endPoint y: 121, distance: 14.8
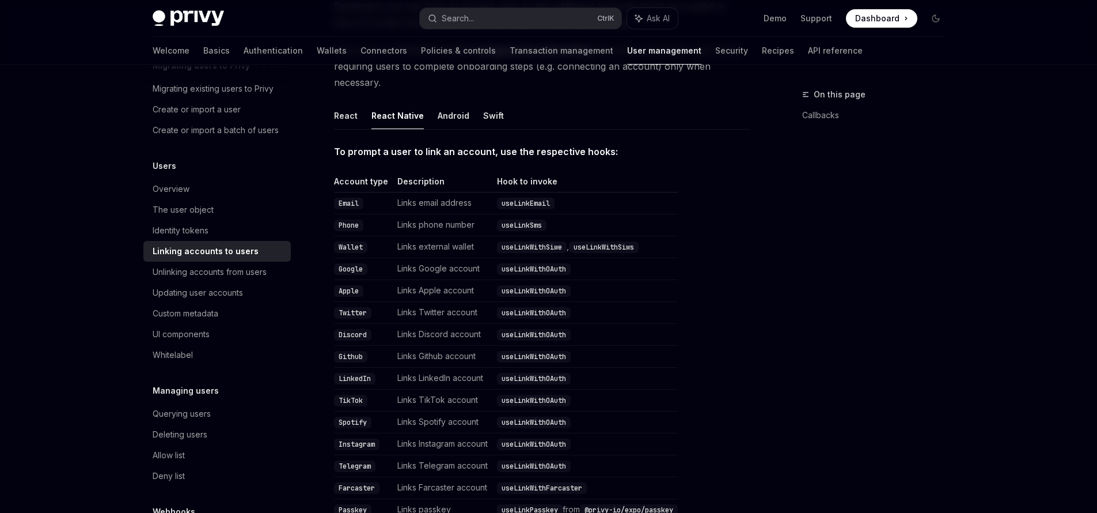
scroll to position [157, 0]
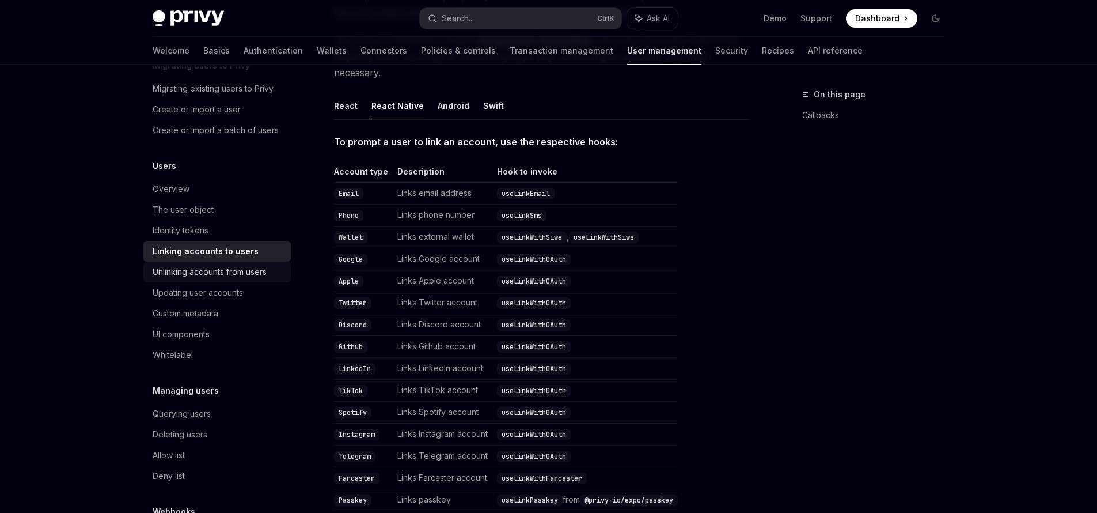
click at [211, 279] on div "Unlinking accounts from users" at bounding box center [210, 272] width 114 height 14
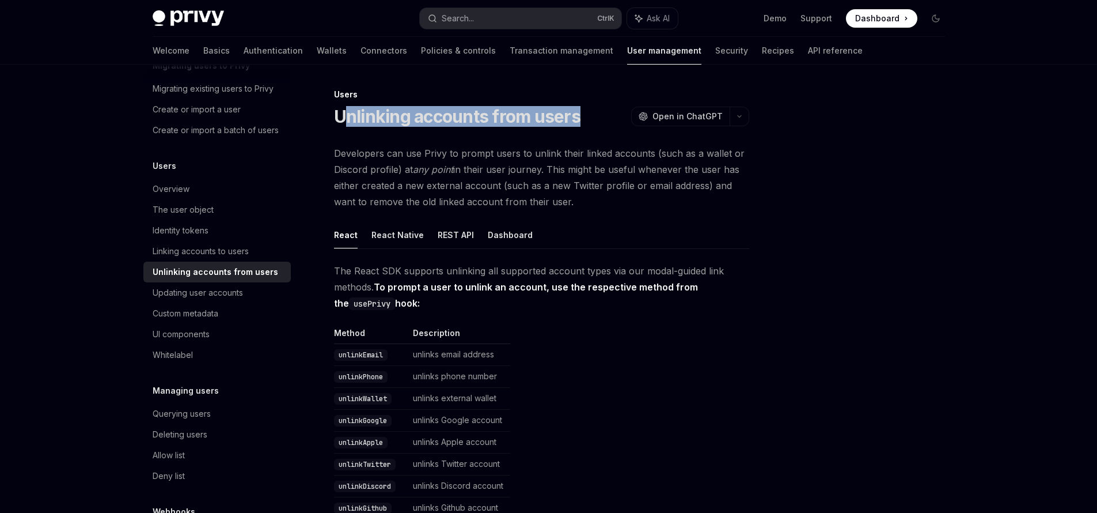
drag, startPoint x: 540, startPoint y: 120, endPoint x: 585, endPoint y: 120, distance: 44.3
click at [585, 120] on div "Unlinking accounts from users OpenAI Open in ChatGPT" at bounding box center [541, 116] width 415 height 21
click at [195, 258] on div "Linking accounts to users" at bounding box center [201, 251] width 96 height 14
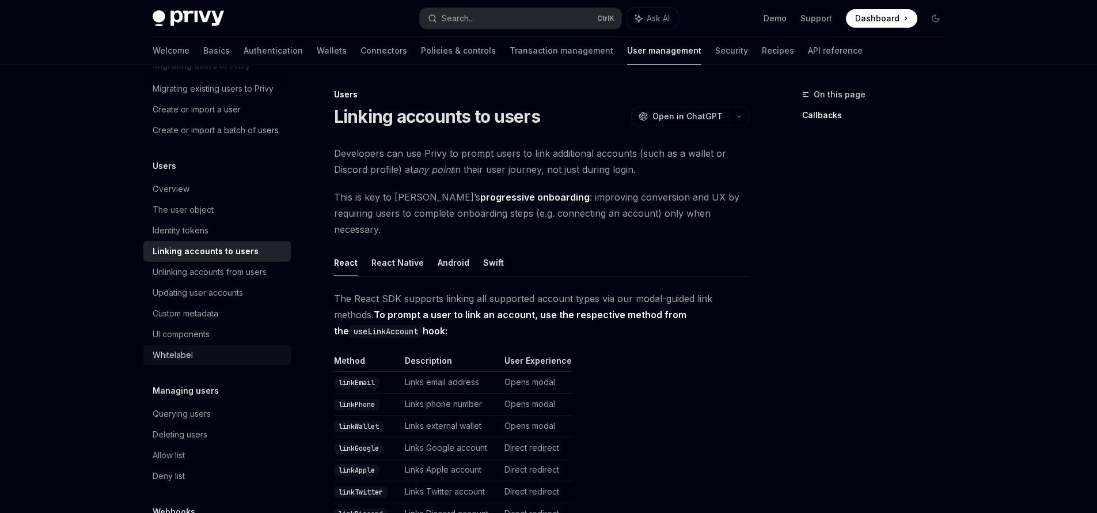
click at [180, 362] on div "Whitelabel" at bounding box center [173, 355] width 40 height 14
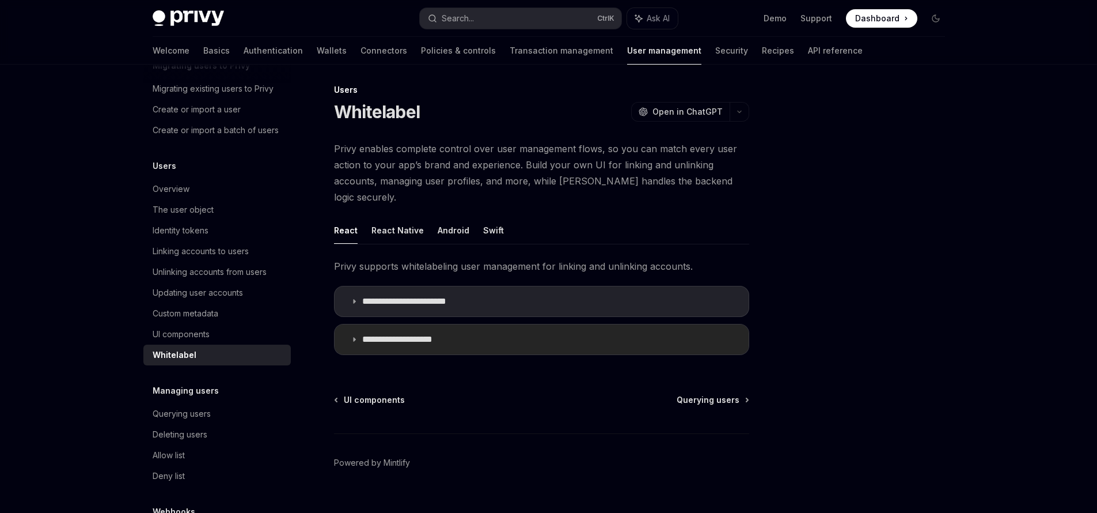
scroll to position [9, 0]
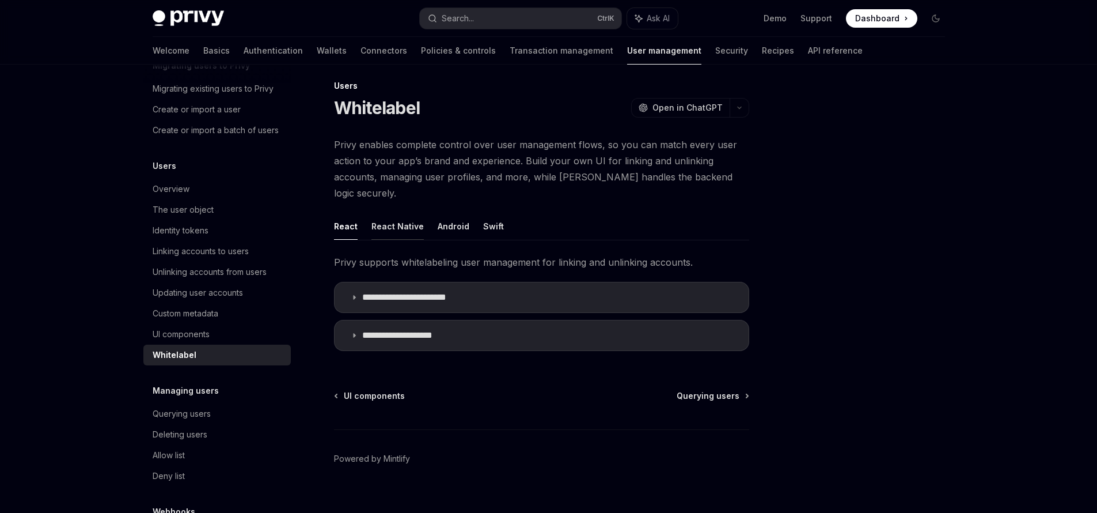
click at [377, 213] on button "React Native" at bounding box center [397, 226] width 52 height 27
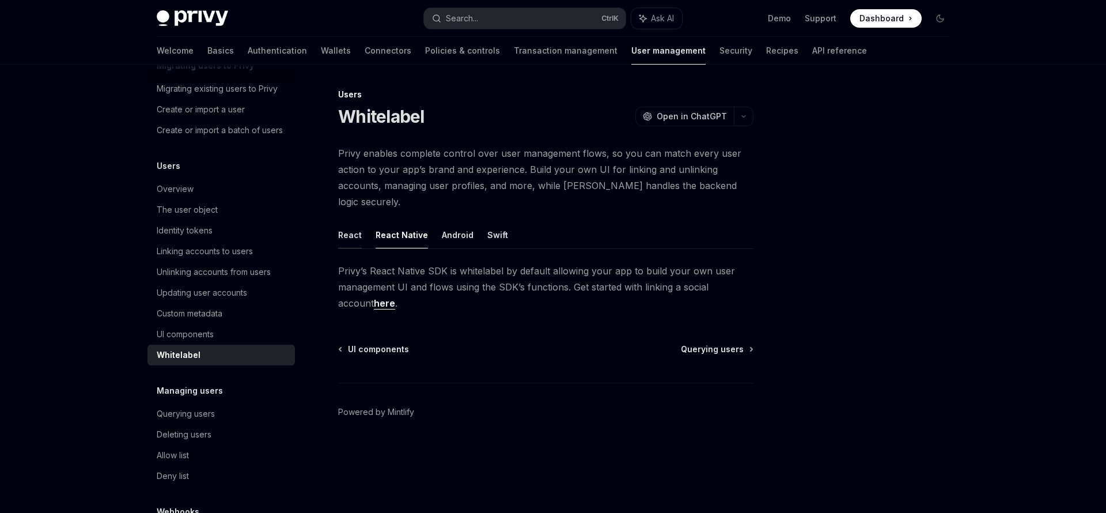
click at [347, 221] on button "React" at bounding box center [350, 234] width 24 height 27
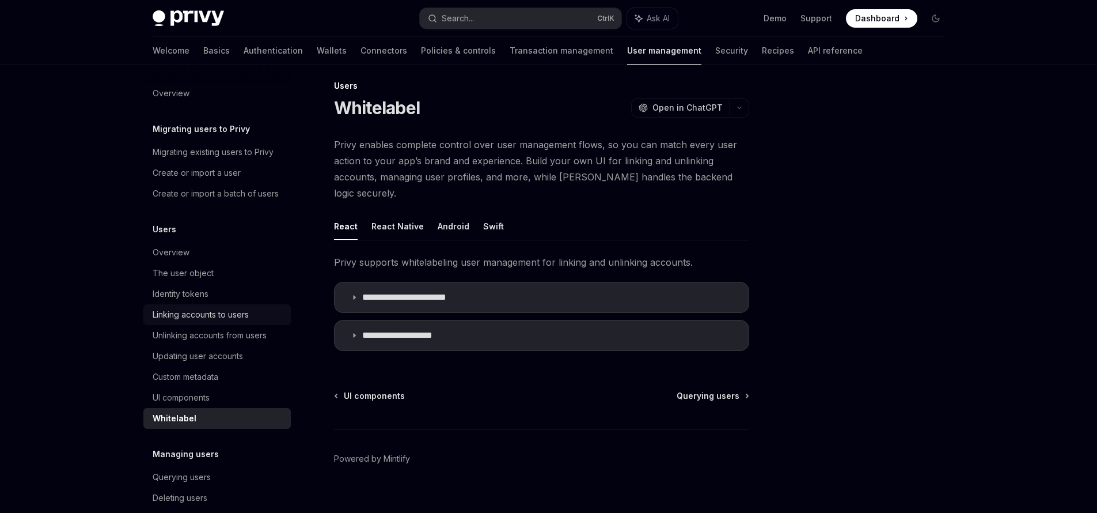
click at [210, 321] on div "Linking accounts to users" at bounding box center [201, 315] width 96 height 14
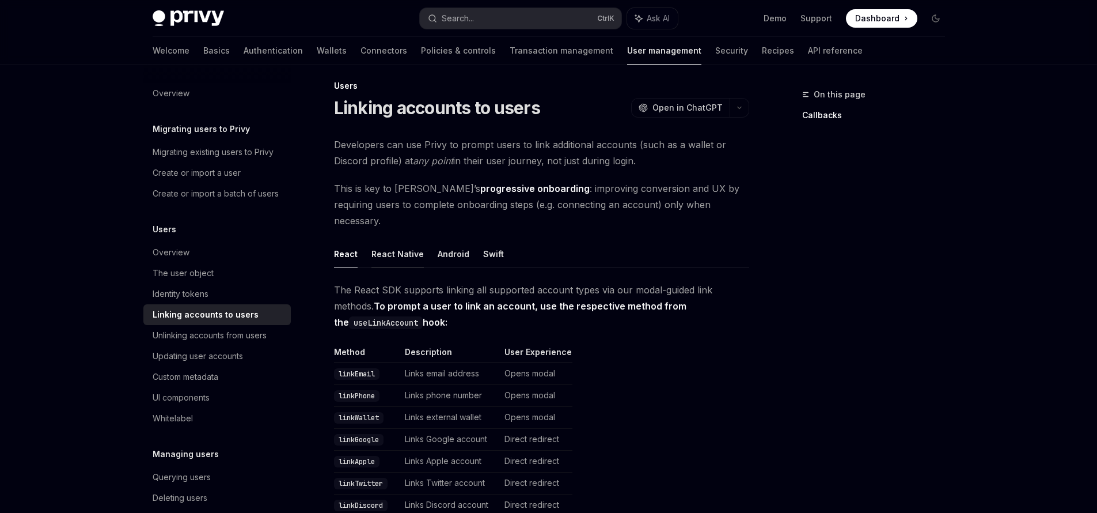
click at [410, 241] on button "React Native" at bounding box center [397, 253] width 52 height 27
type textarea "*"
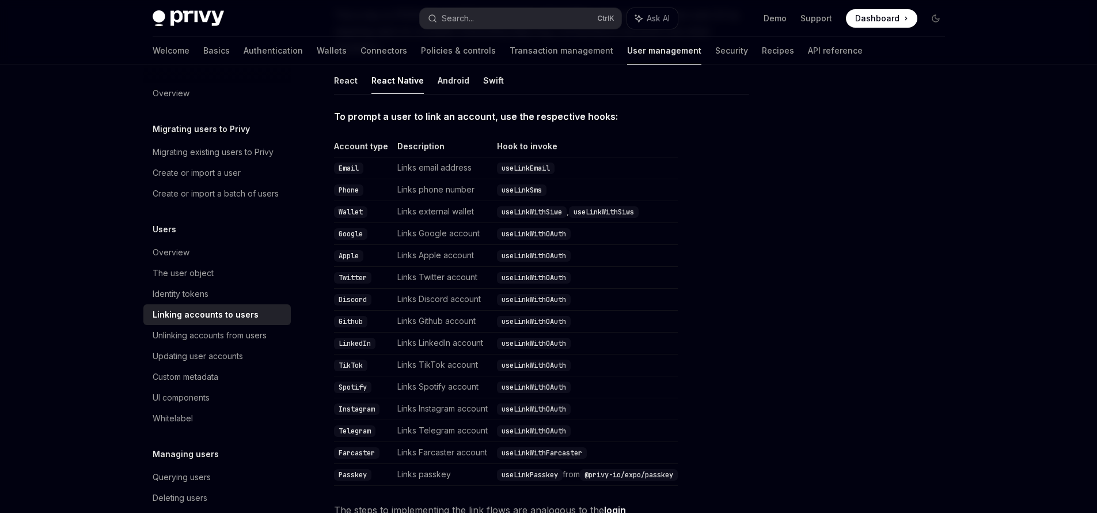
scroll to position [147, 0]
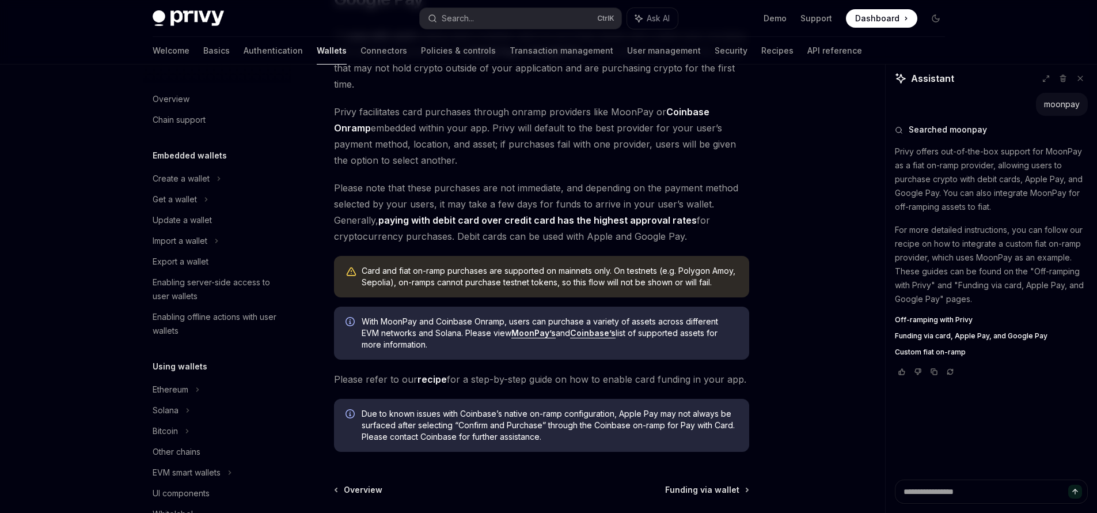
scroll to position [332, 0]
